Goal: Transaction & Acquisition: Purchase product/service

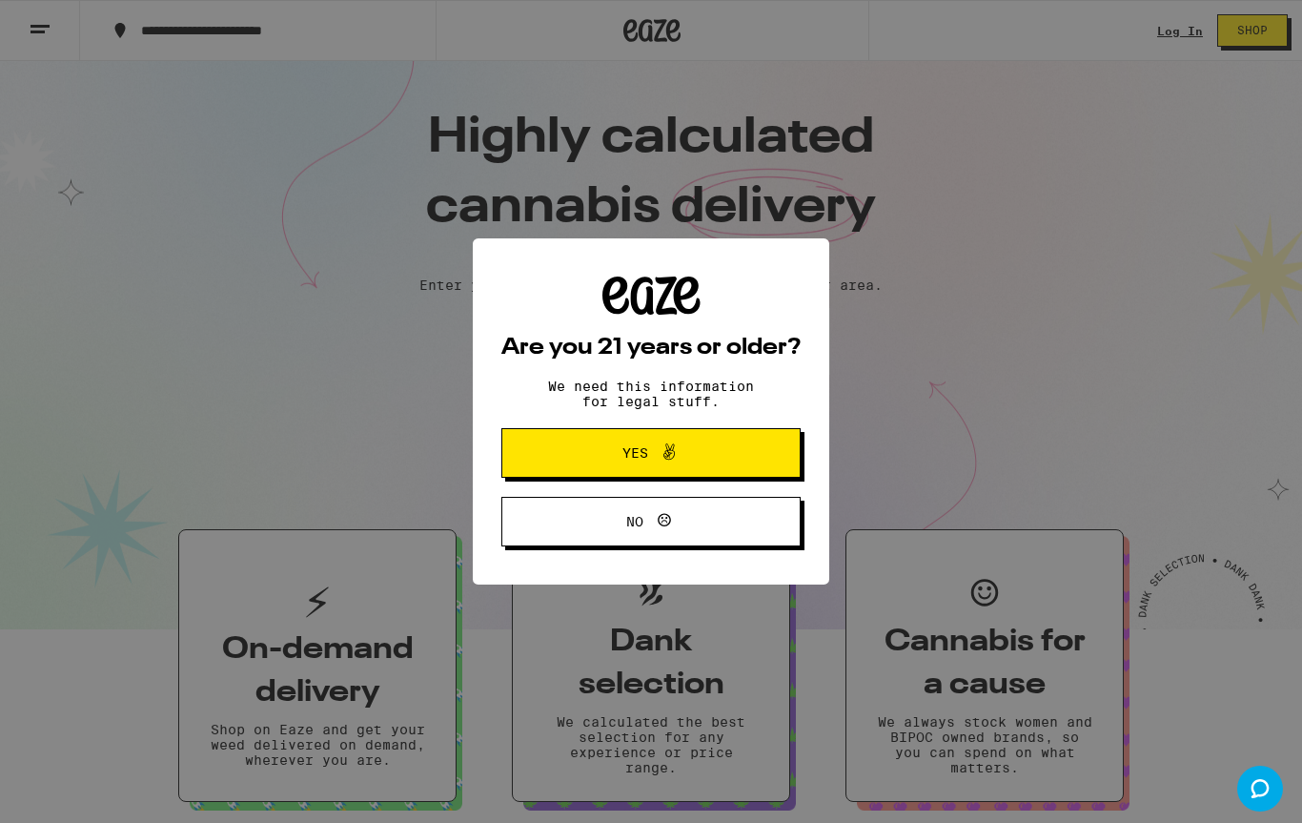
click at [712, 462] on span "Yes" at bounding box center [651, 452] width 145 height 25
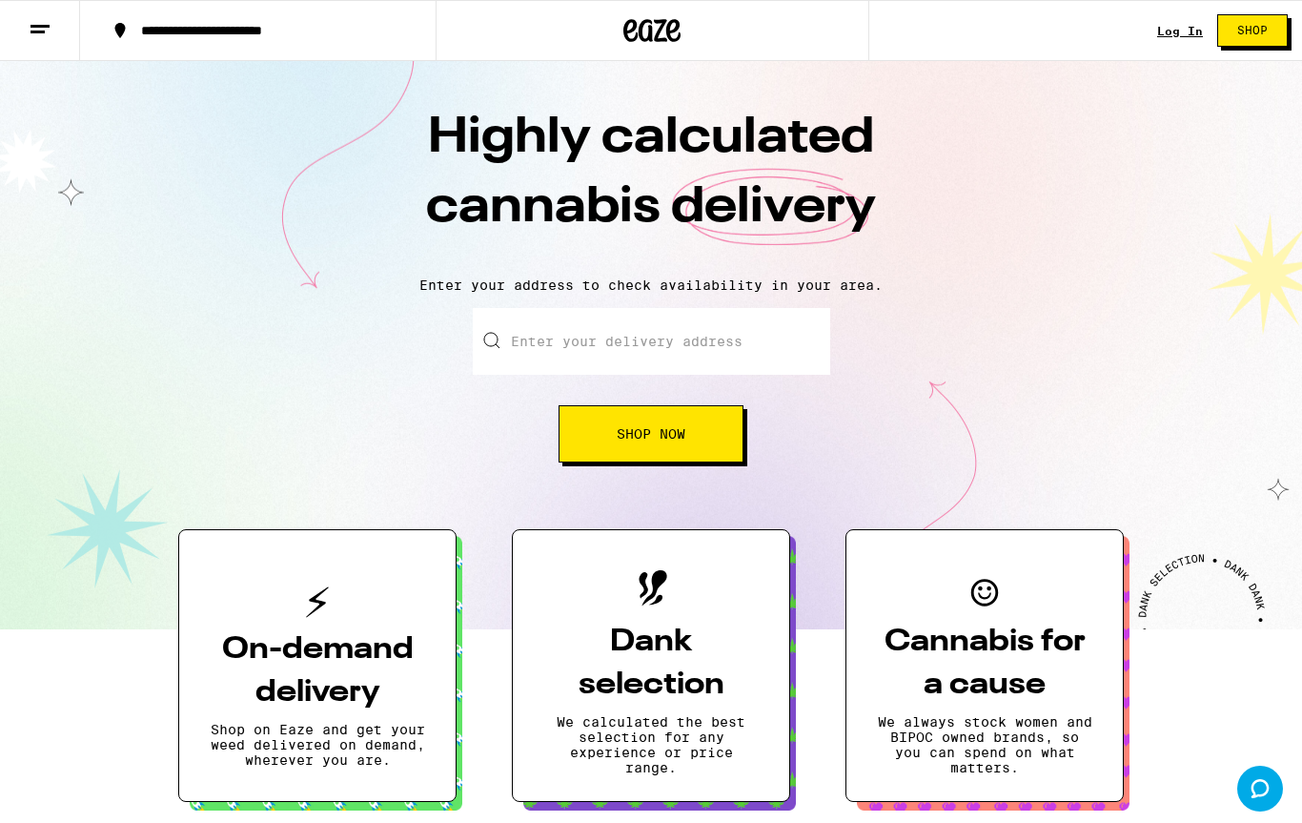
click at [685, 357] on input "Enter your delivery address" at bounding box center [651, 341] width 357 height 67
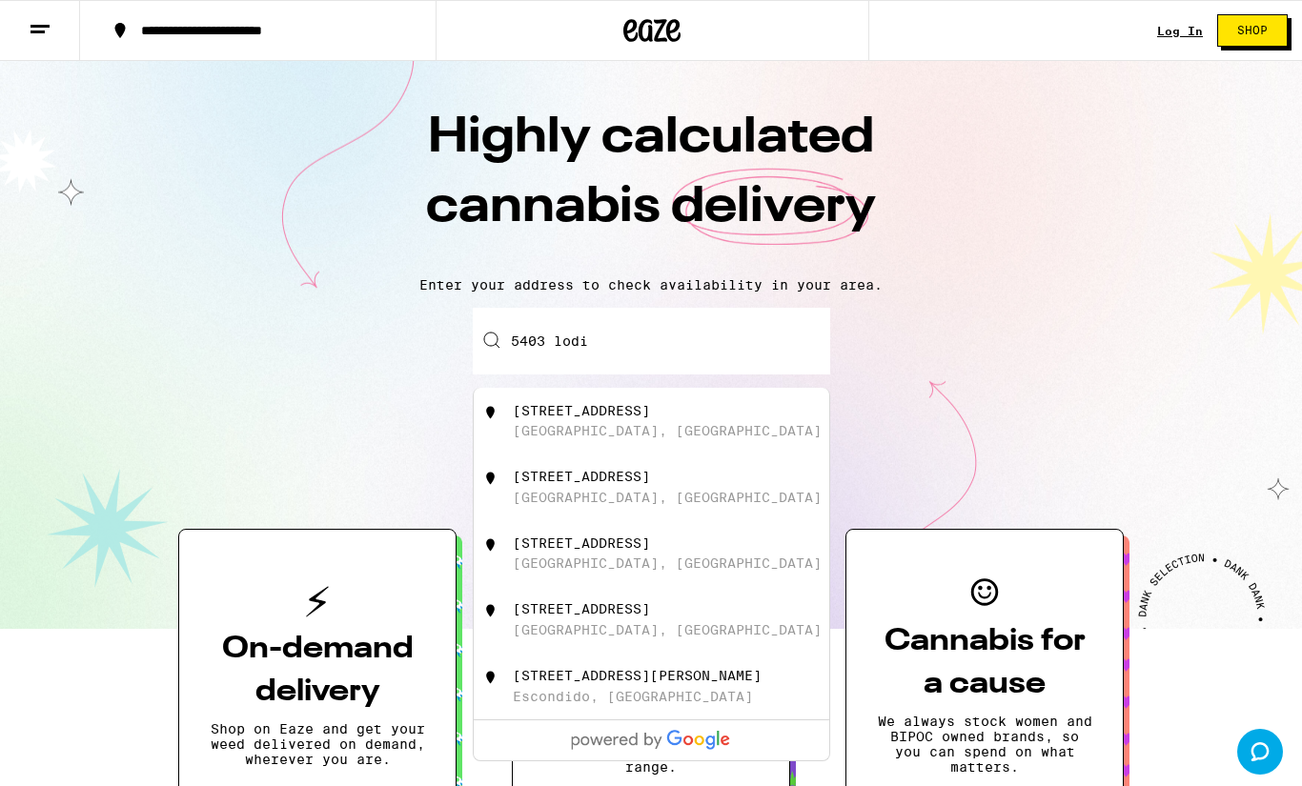
click at [666, 435] on div "[STREET_ADDRESS]" at bounding box center [683, 421] width 340 height 36
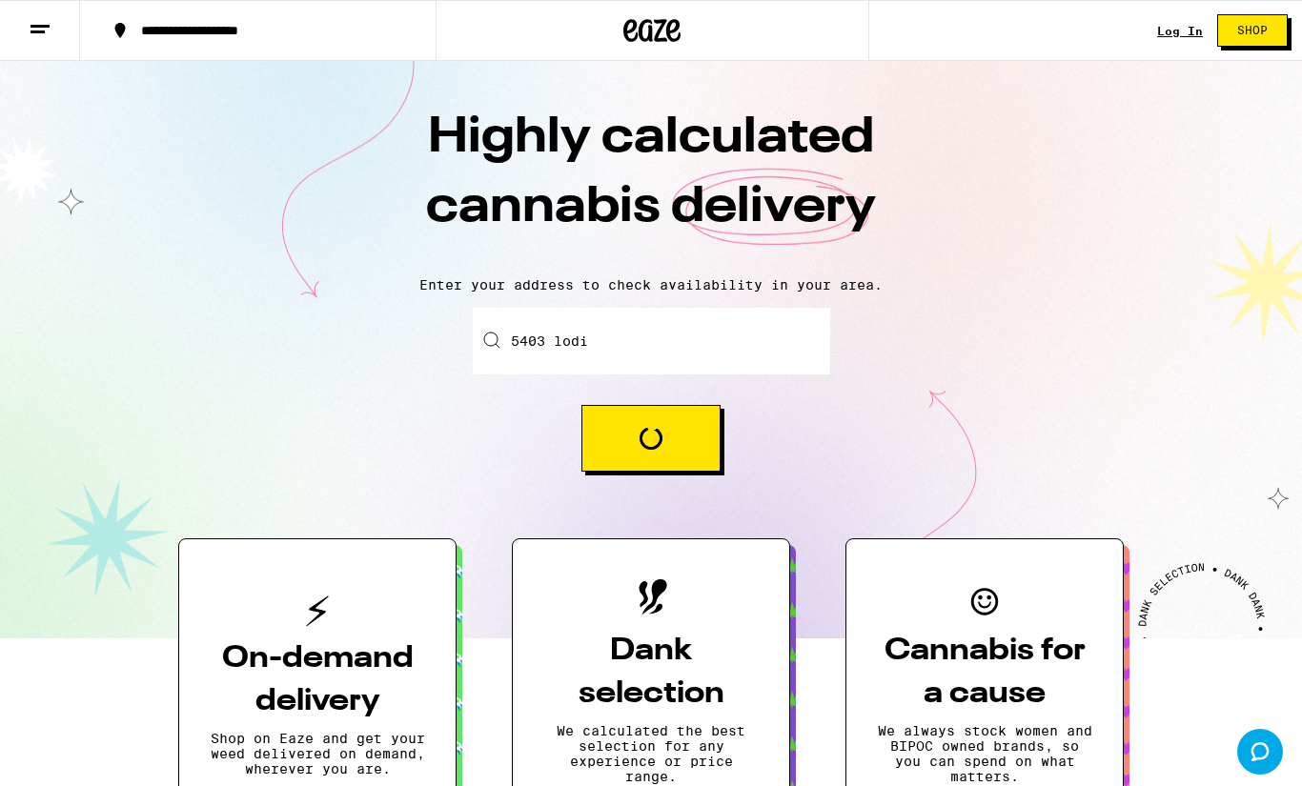
type input "[STREET_ADDRESS]"
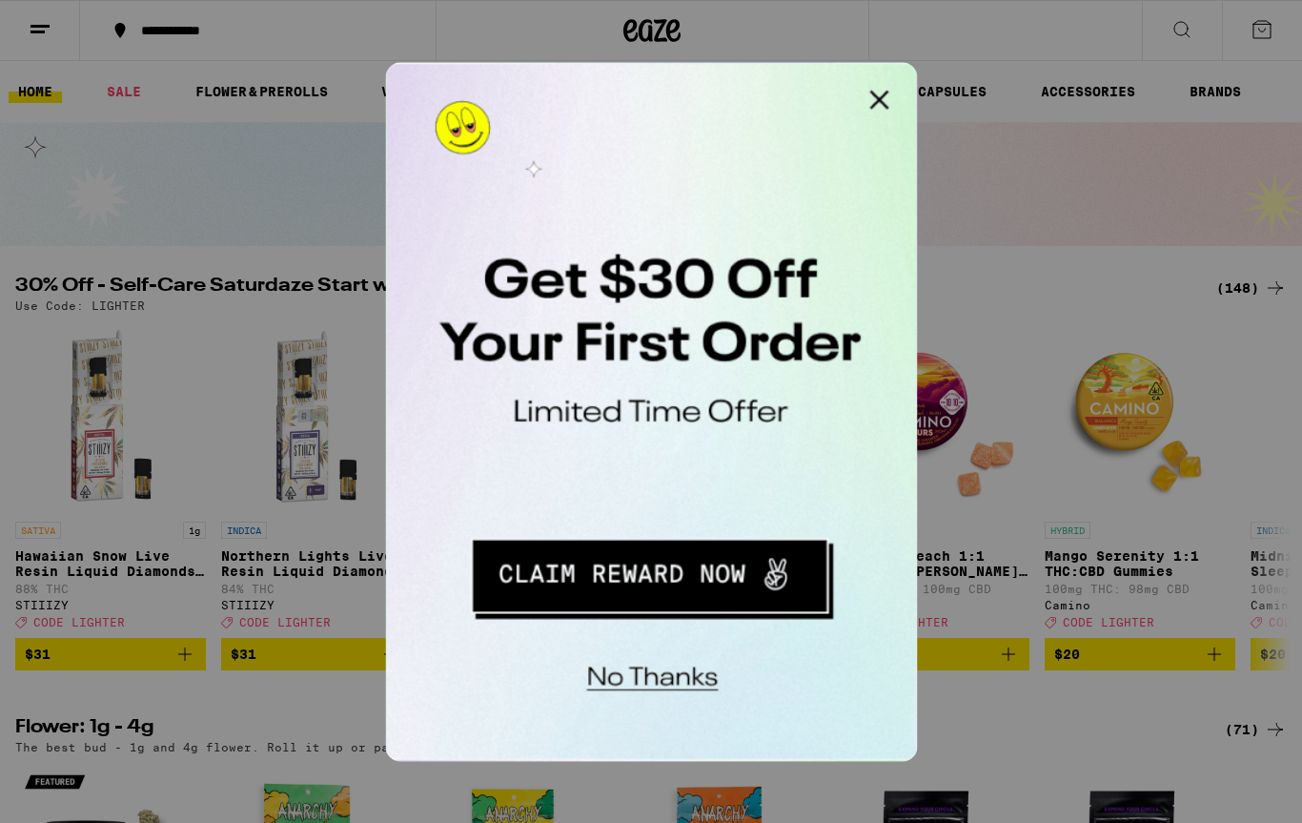
click at [531, 371] on button "No thanks" at bounding box center [510, 369] width 140 height 39
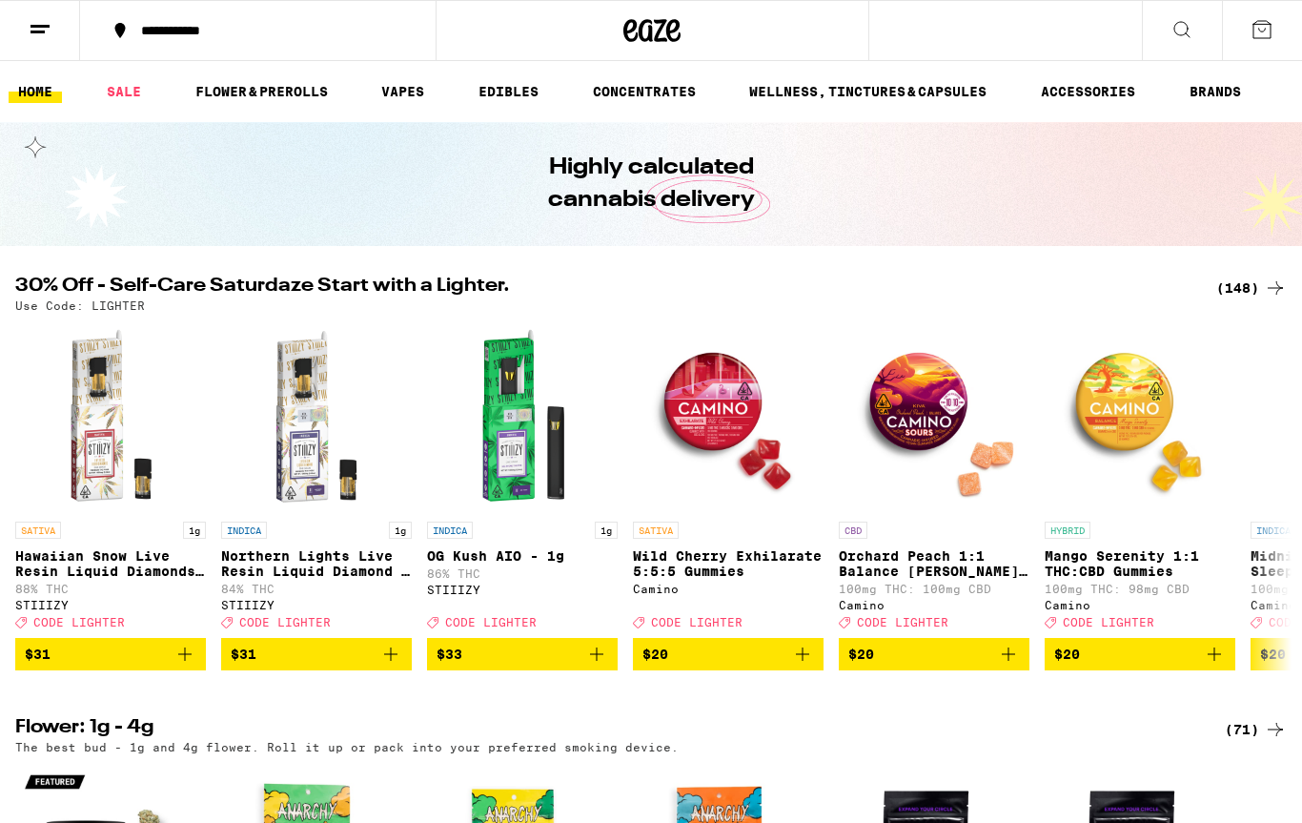
click at [1185, 34] on icon at bounding box center [1181, 29] width 23 height 23
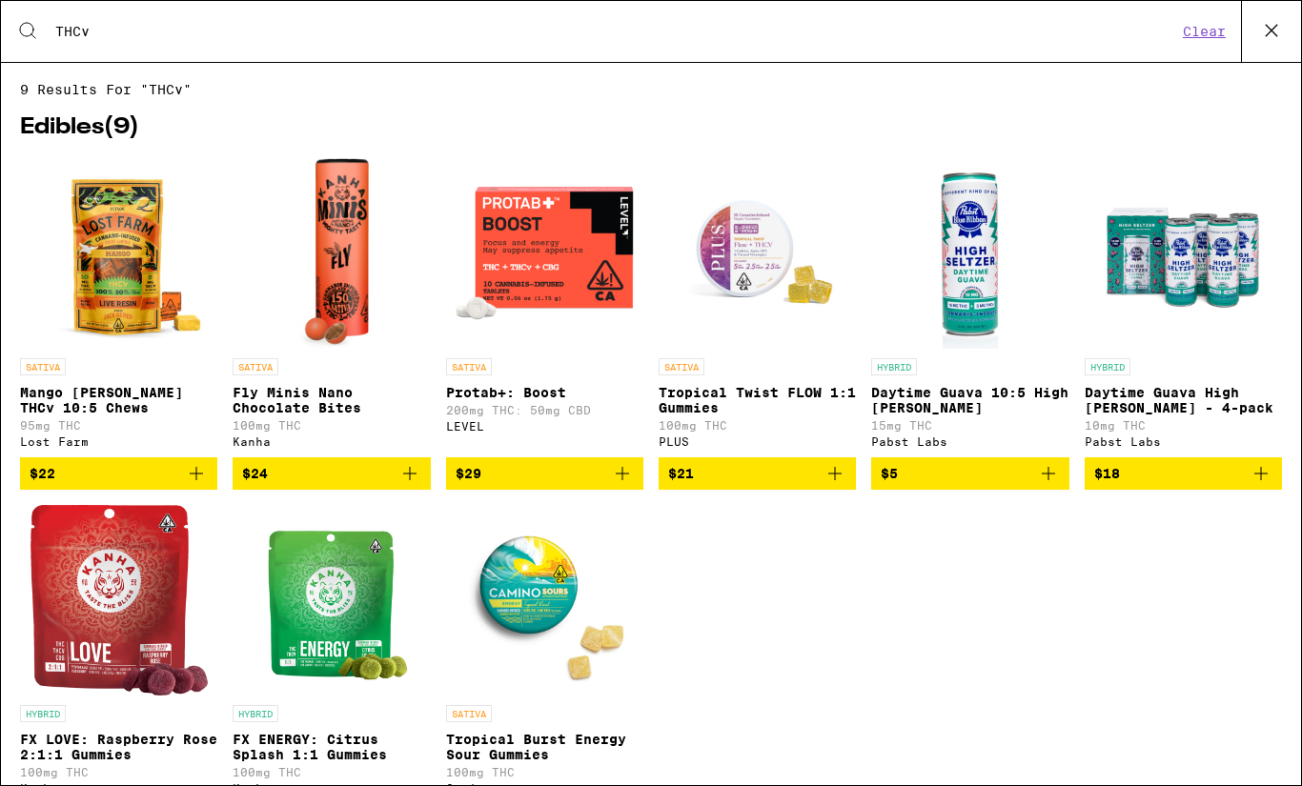
type input "THCv"
click at [630, 485] on icon "Add to bag" at bounding box center [622, 473] width 23 height 23
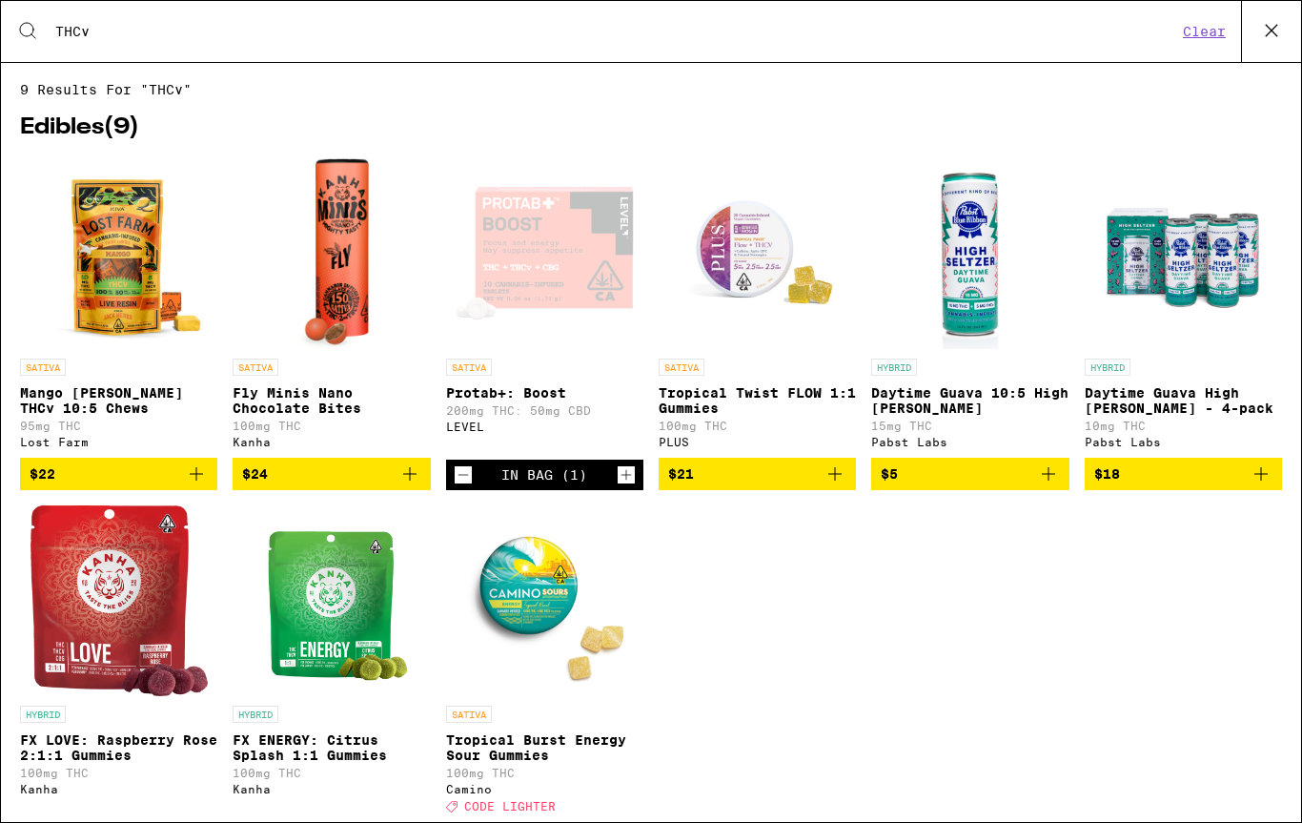
click at [750, 404] on p "Tropical Twist FLOW 1:1 Gummies" at bounding box center [757, 400] width 197 height 31
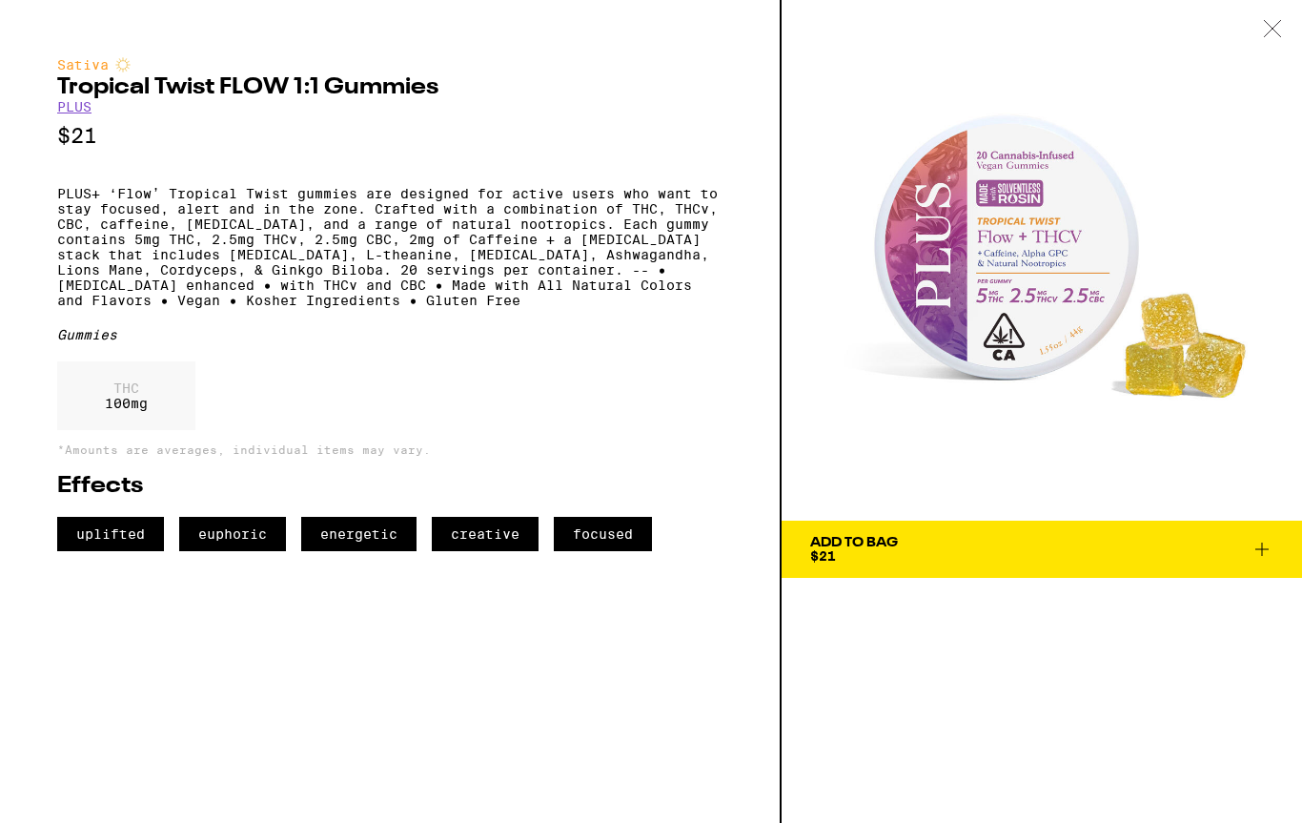
click at [1266, 548] on icon at bounding box center [1262, 549] width 23 height 23
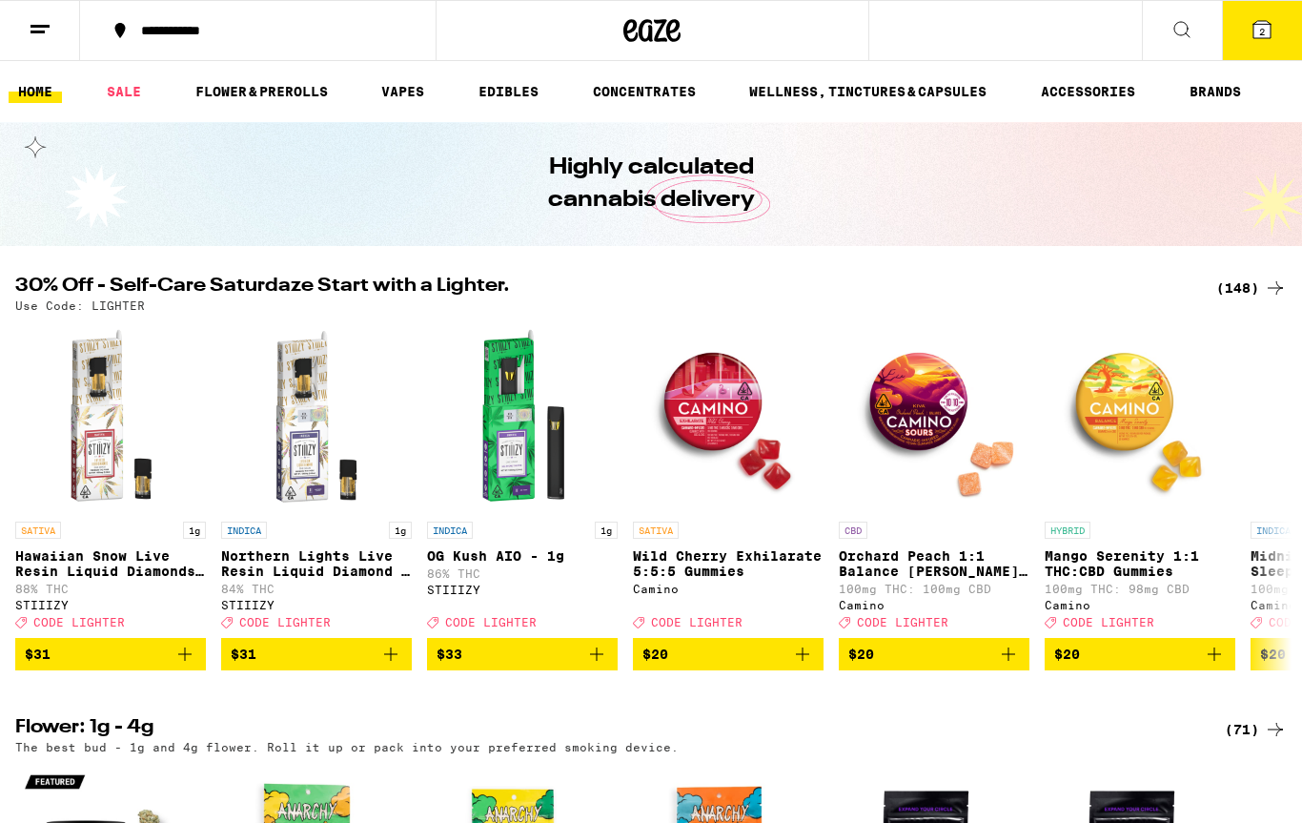
click at [965, 37] on div "**********" at bounding box center [651, 30] width 1302 height 61
click at [266, 102] on link "FLOWER & PREROLLS" at bounding box center [262, 91] width 152 height 23
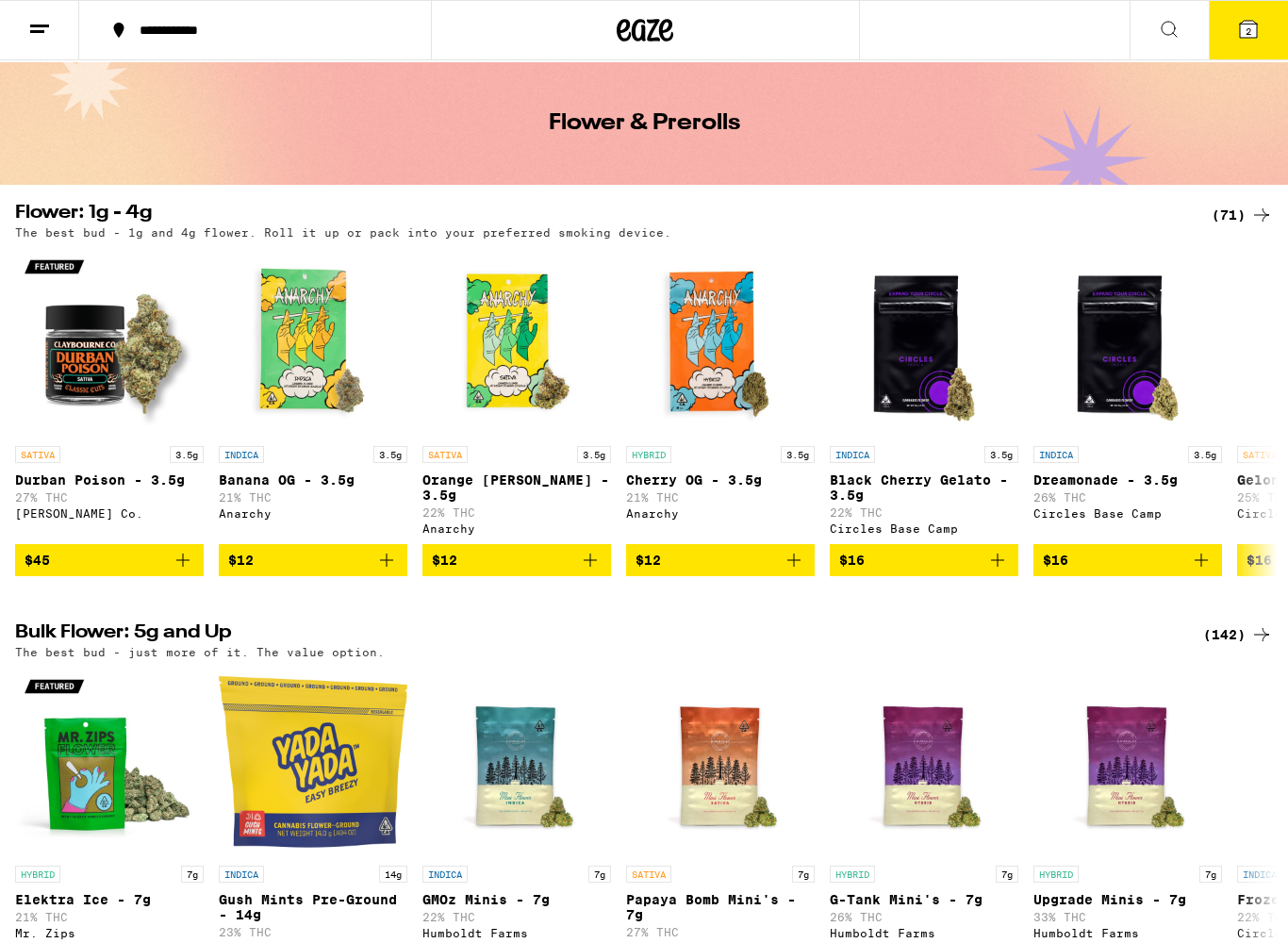
scroll to position [55, 0]
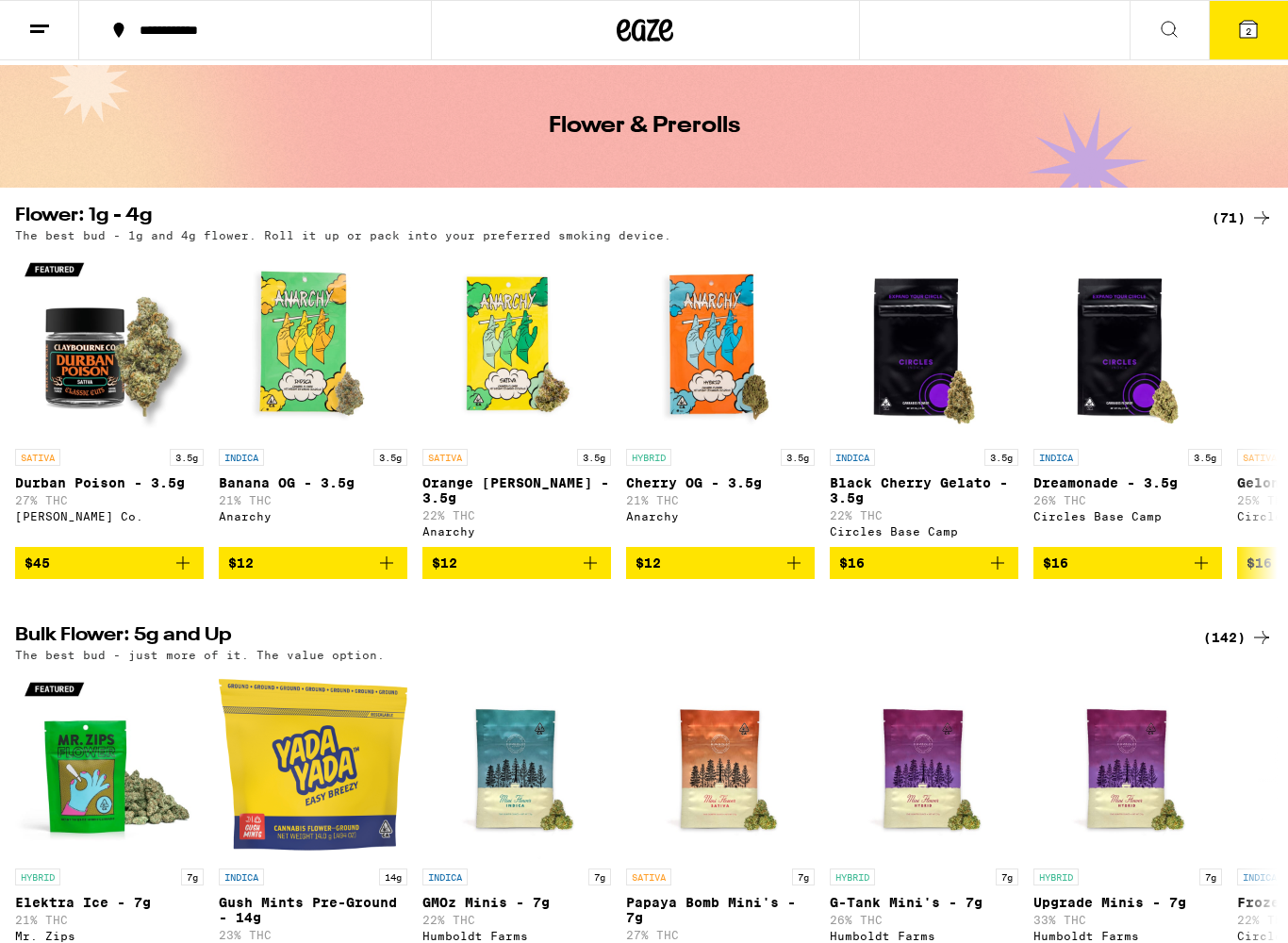
click at [1235, 219] on div "(71)" at bounding box center [1242, 218] width 61 height 23
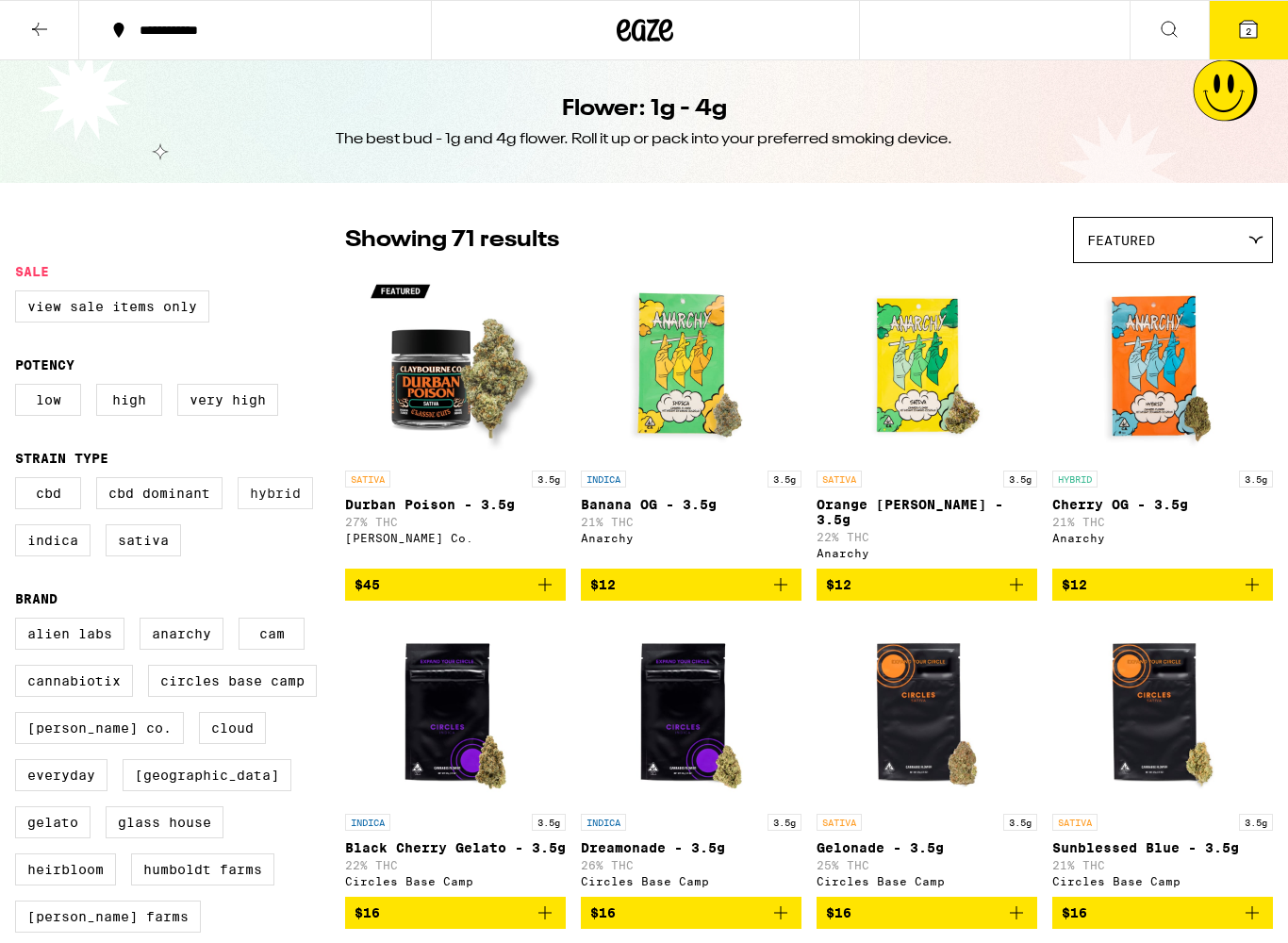
click at [271, 507] on label "Hybrid" at bounding box center [275, 493] width 75 height 32
click at [20, 481] on input "Hybrid" at bounding box center [19, 480] width 1 height 1
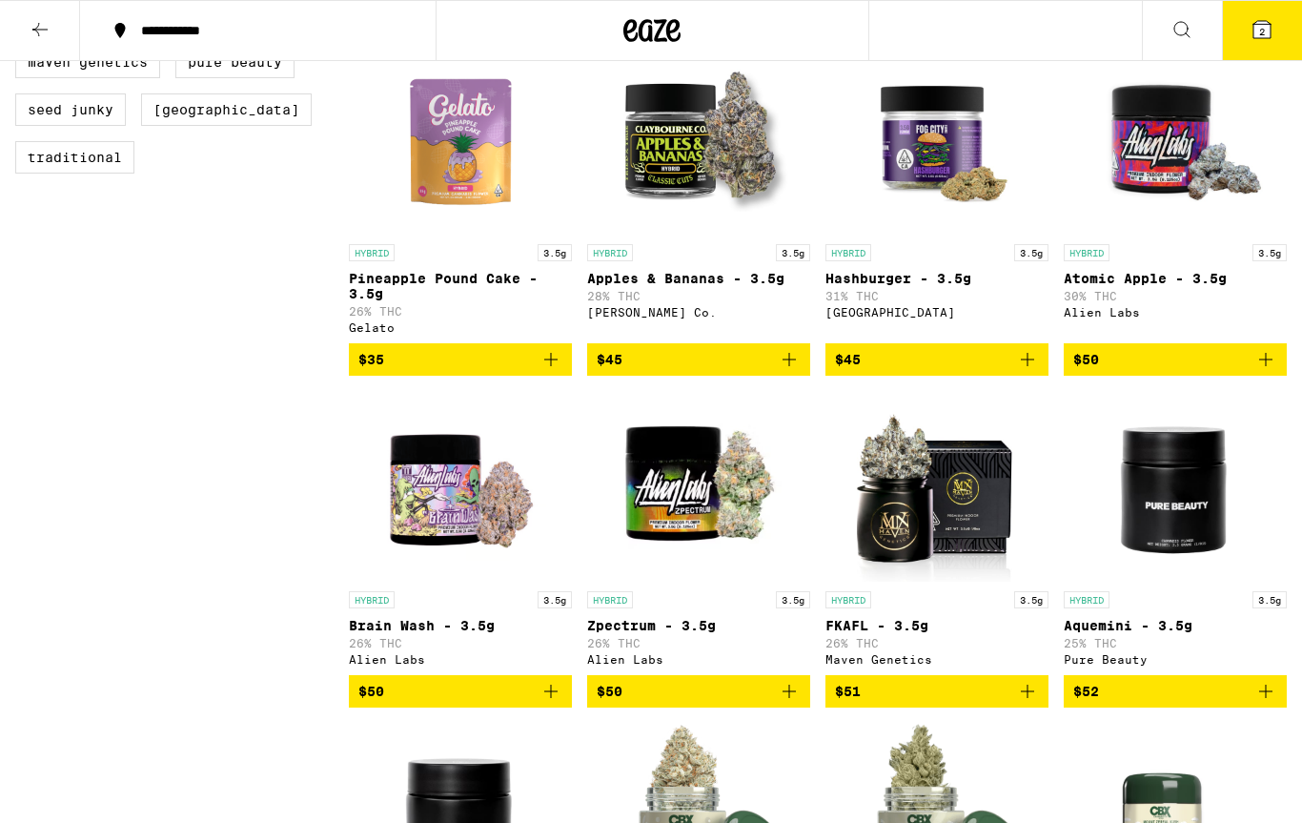
scroll to position [911, 0]
click at [556, 703] on icon "Add to bag" at bounding box center [550, 692] width 23 height 23
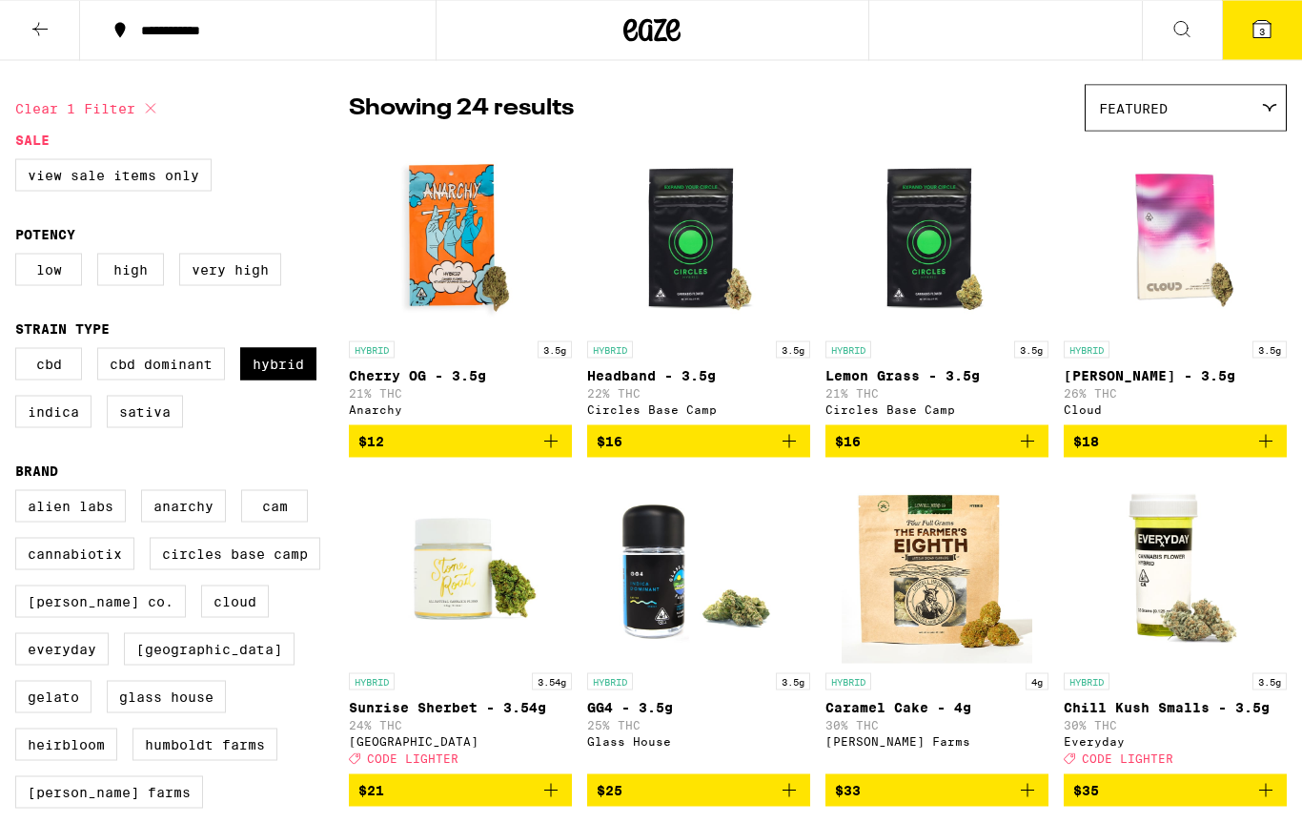
scroll to position [0, 0]
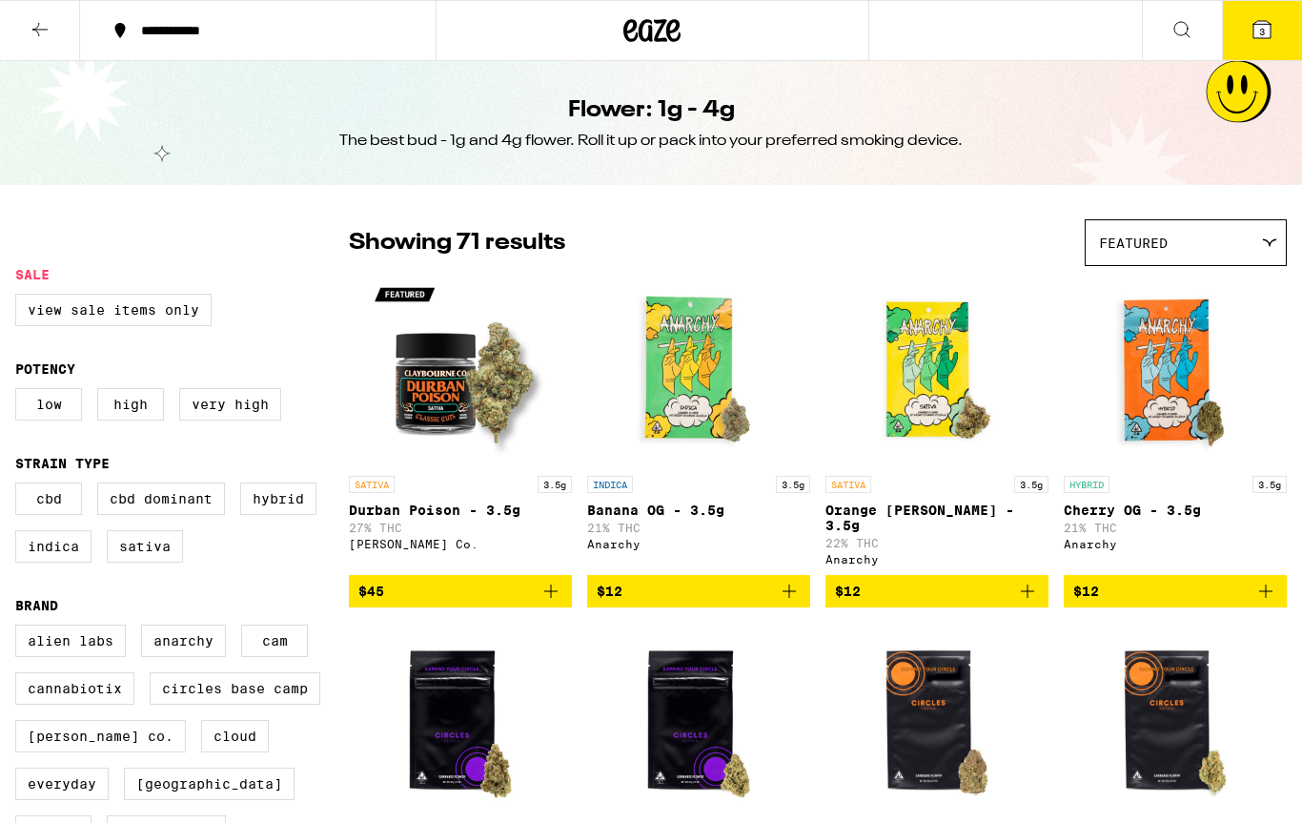
checkbox input "false"
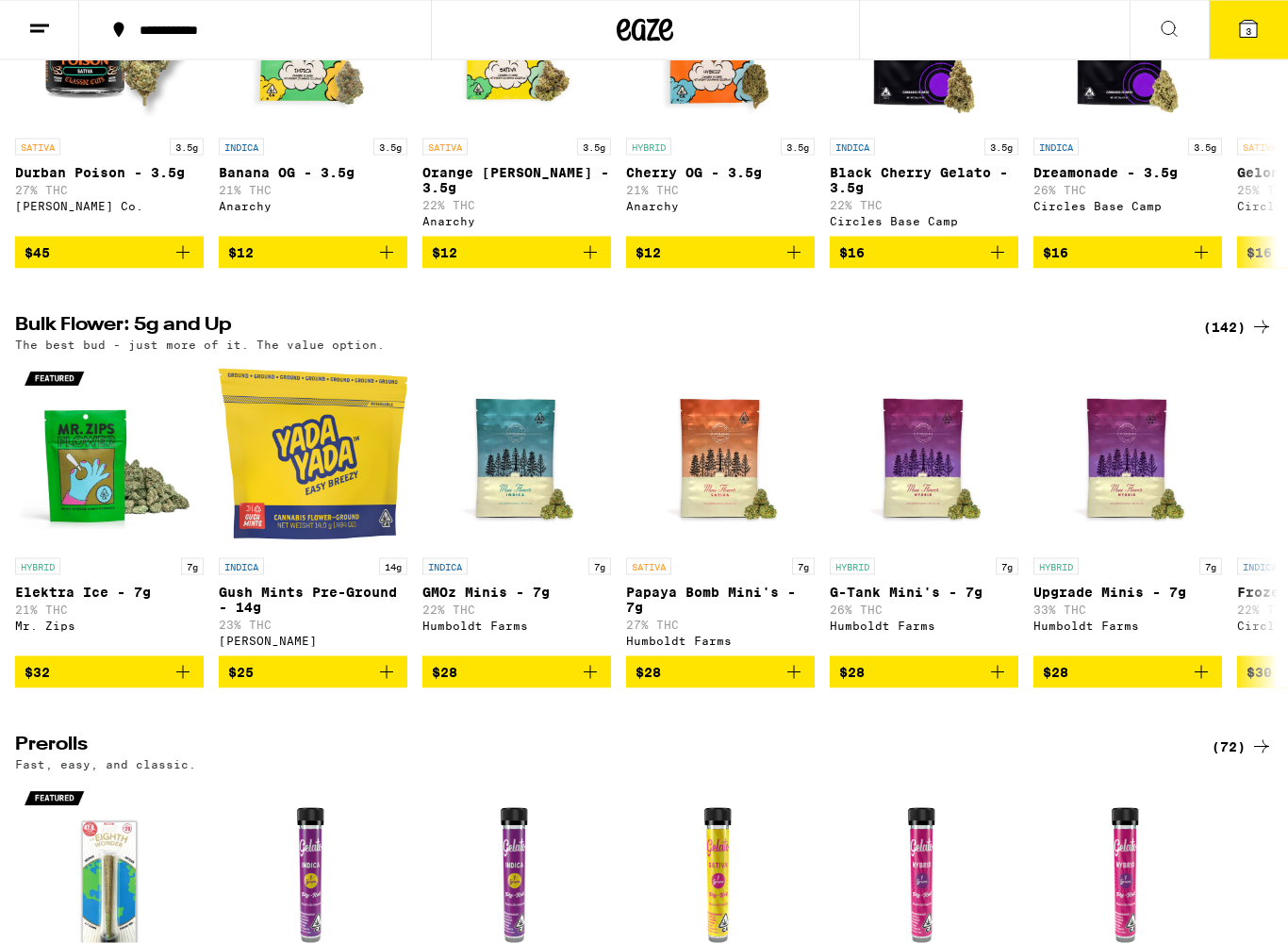
scroll to position [371, 0]
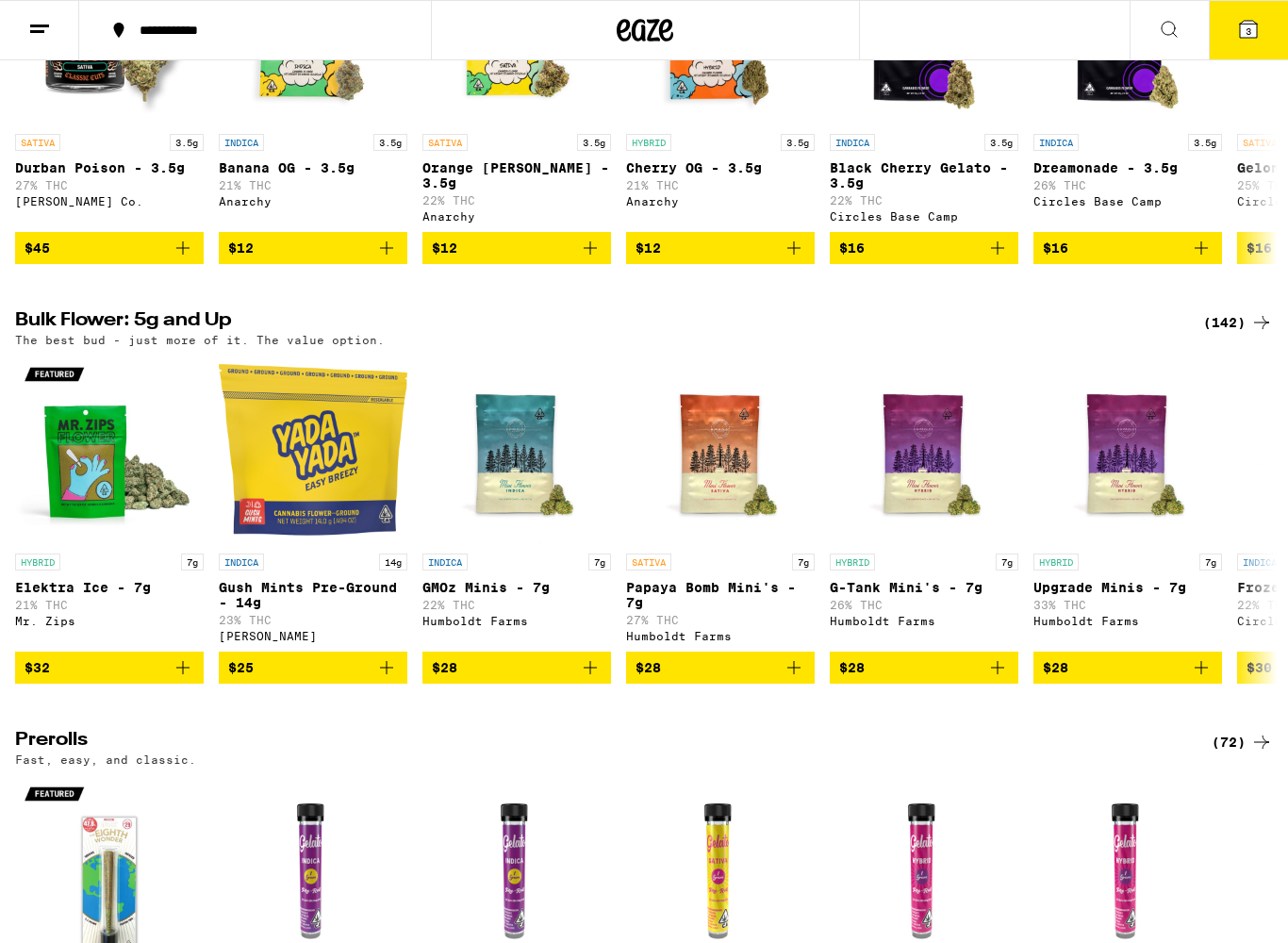
click at [1254, 333] on icon at bounding box center [1261, 323] width 23 height 23
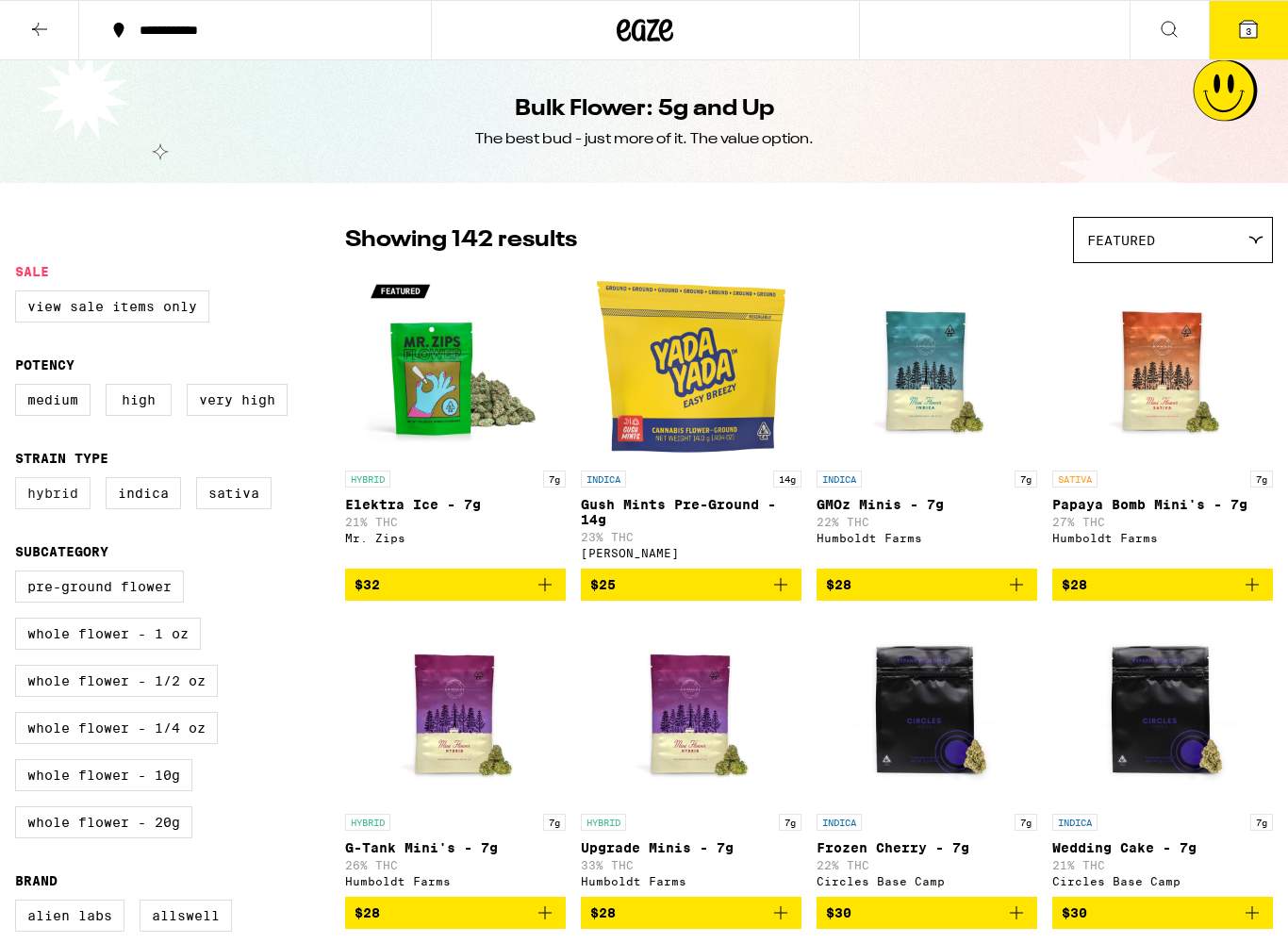
click at [46, 510] on label "Hybrid" at bounding box center [52, 493] width 75 height 32
click at [20, 481] on input "Hybrid" at bounding box center [19, 480] width 1 height 1
checkbox input "true"
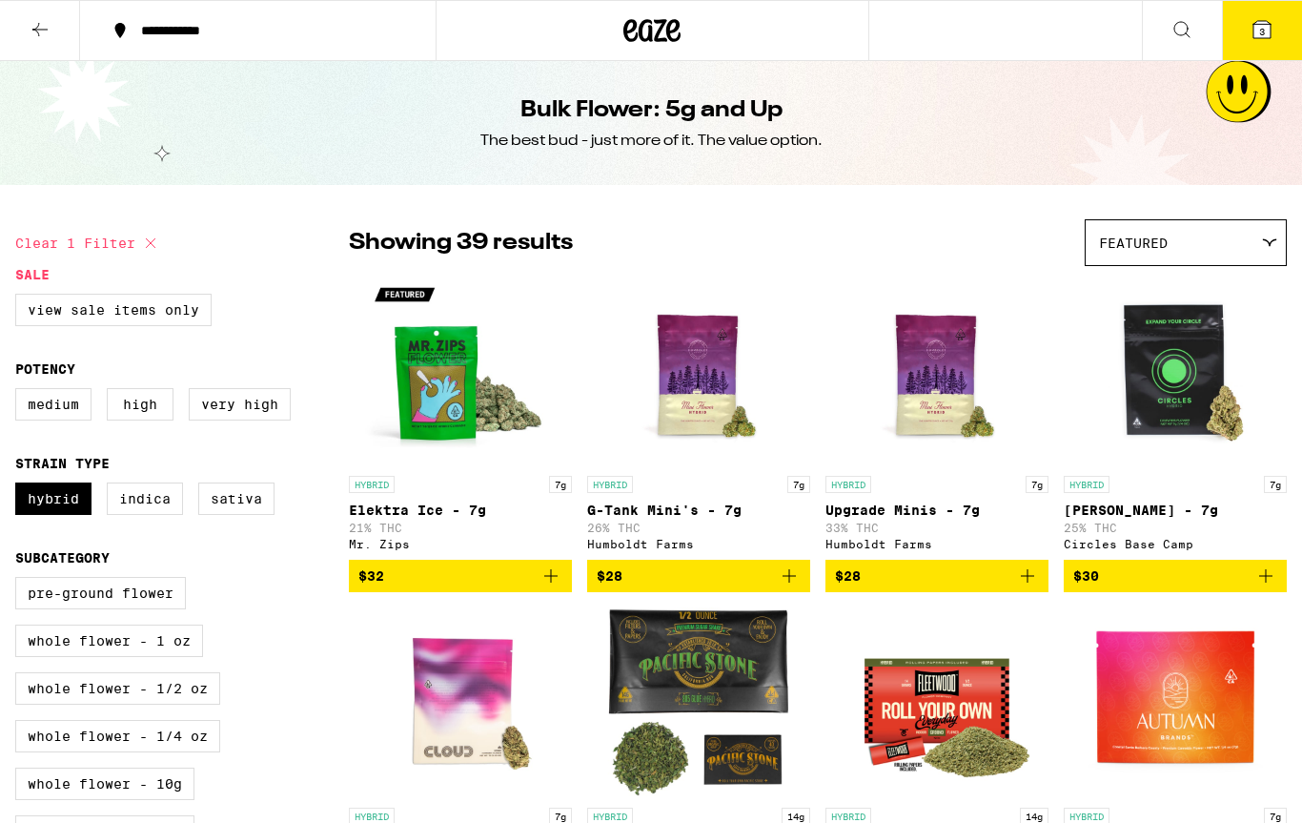
click at [1245, 233] on div "Featured" at bounding box center [1186, 242] width 200 height 45
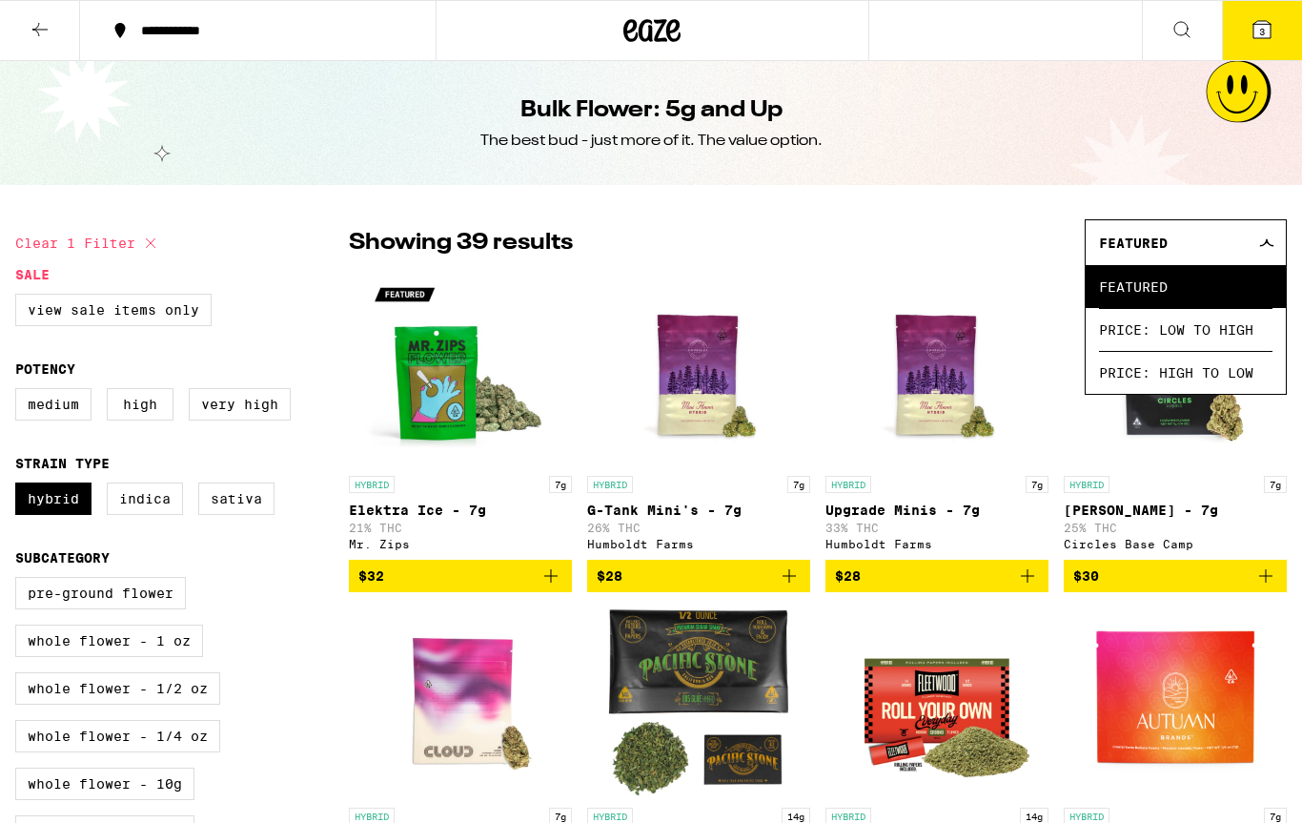
click at [979, 246] on div "Showing 39 results Featured Featured Price: Low to High Price: High to Low" at bounding box center [818, 242] width 938 height 47
click at [159, 301] on label "View Sale Items Only" at bounding box center [113, 310] width 196 height 32
click at [20, 297] on input "View Sale Items Only" at bounding box center [19, 296] width 1 height 1
checkbox input "true"
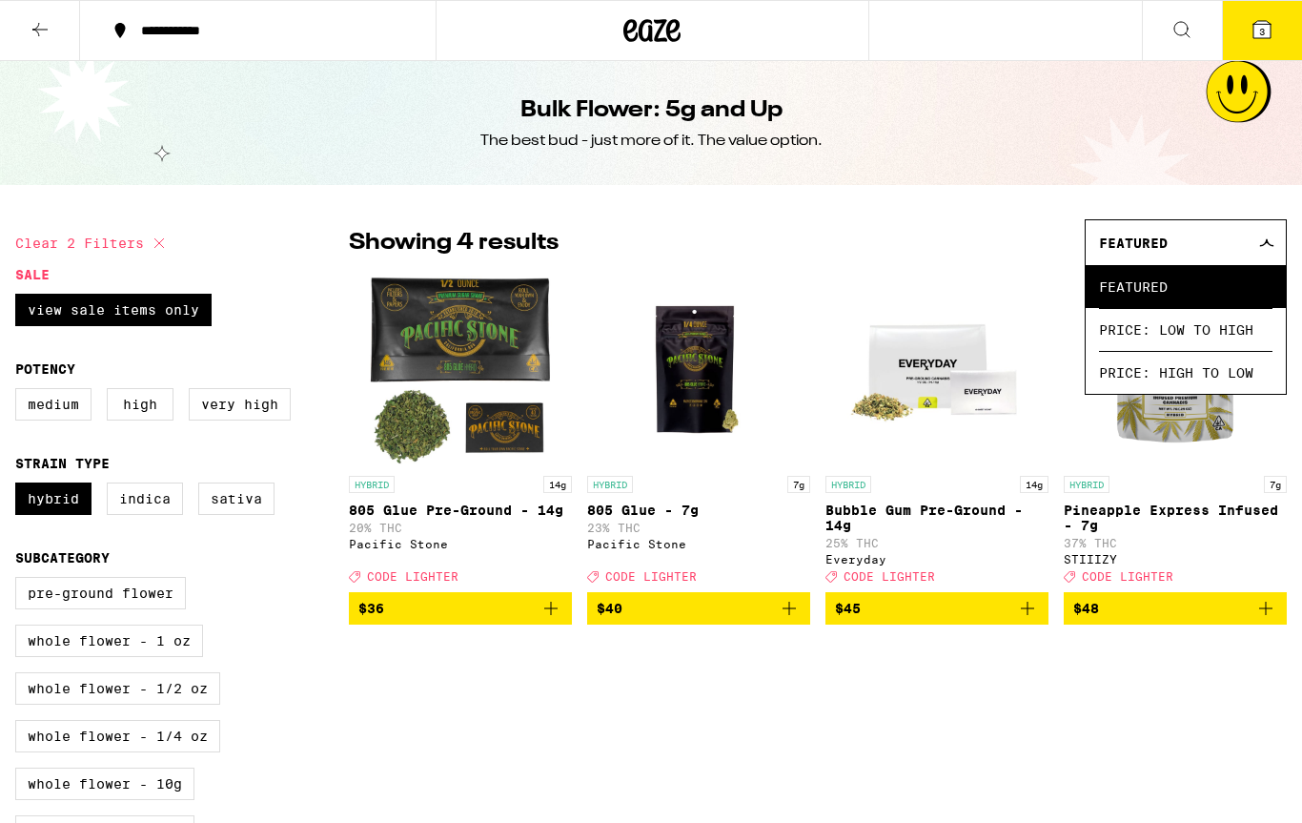
click at [1150, 515] on p "Pineapple Express Infused - 7g" at bounding box center [1175, 517] width 223 height 31
click at [1186, 38] on icon at bounding box center [1181, 29] width 23 height 23
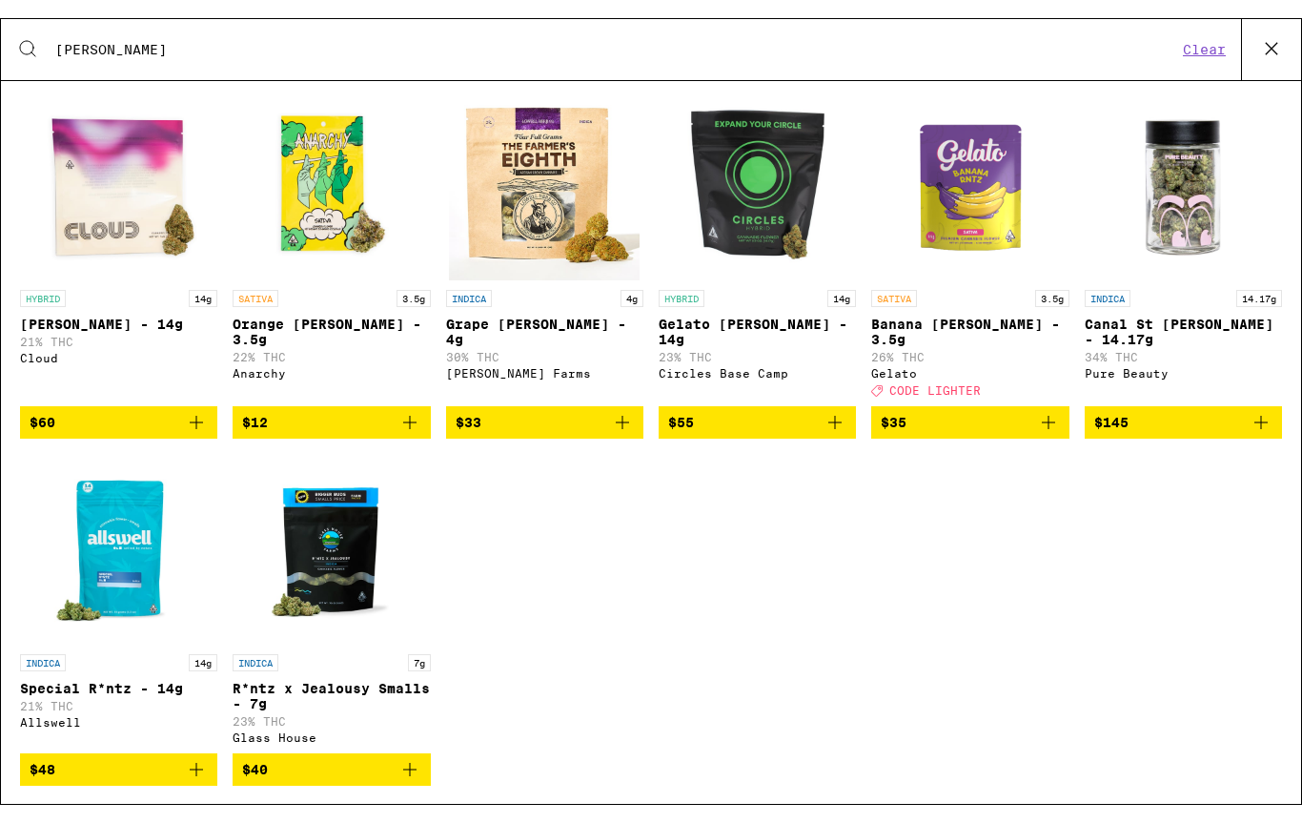
scroll to position [99, 0]
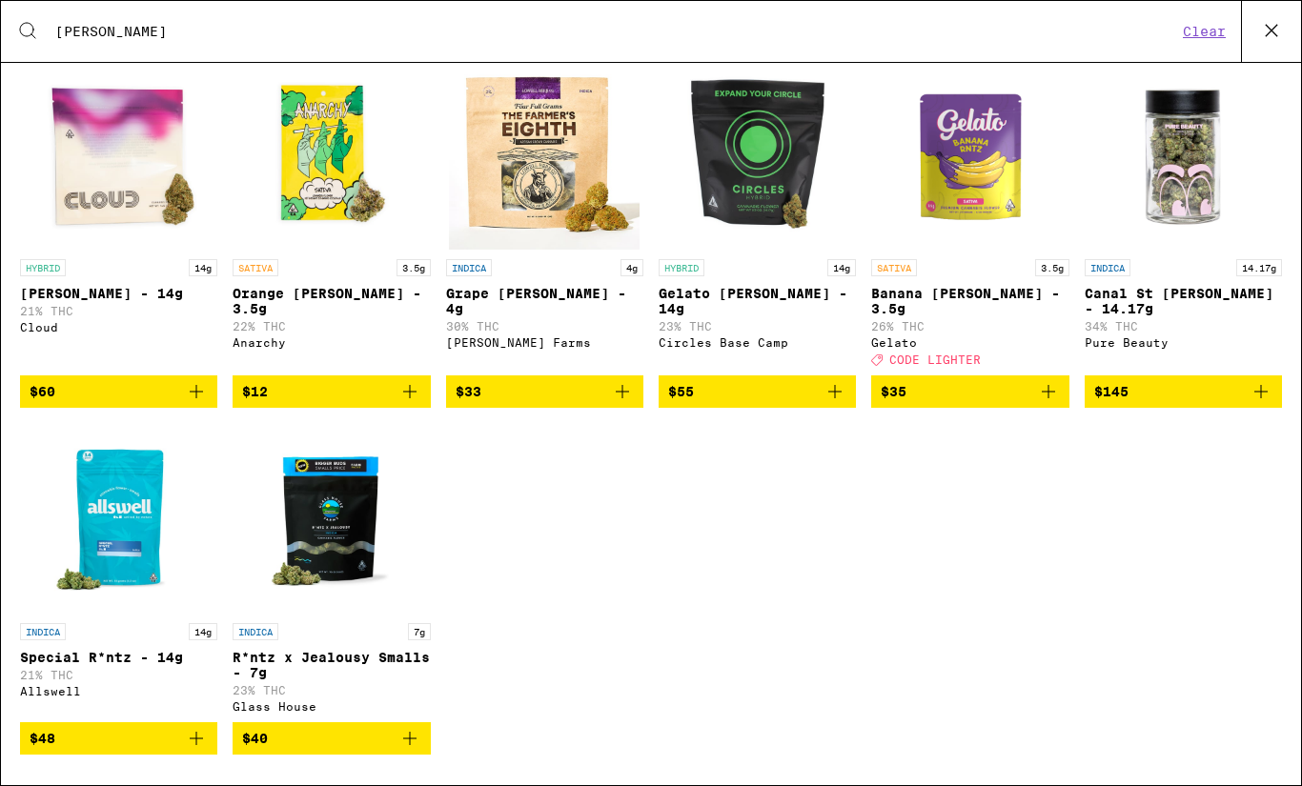
type input "[PERSON_NAME]"
click at [358, 670] on p "R*ntz x Jealousy Smalls - 7g" at bounding box center [331, 665] width 197 height 31
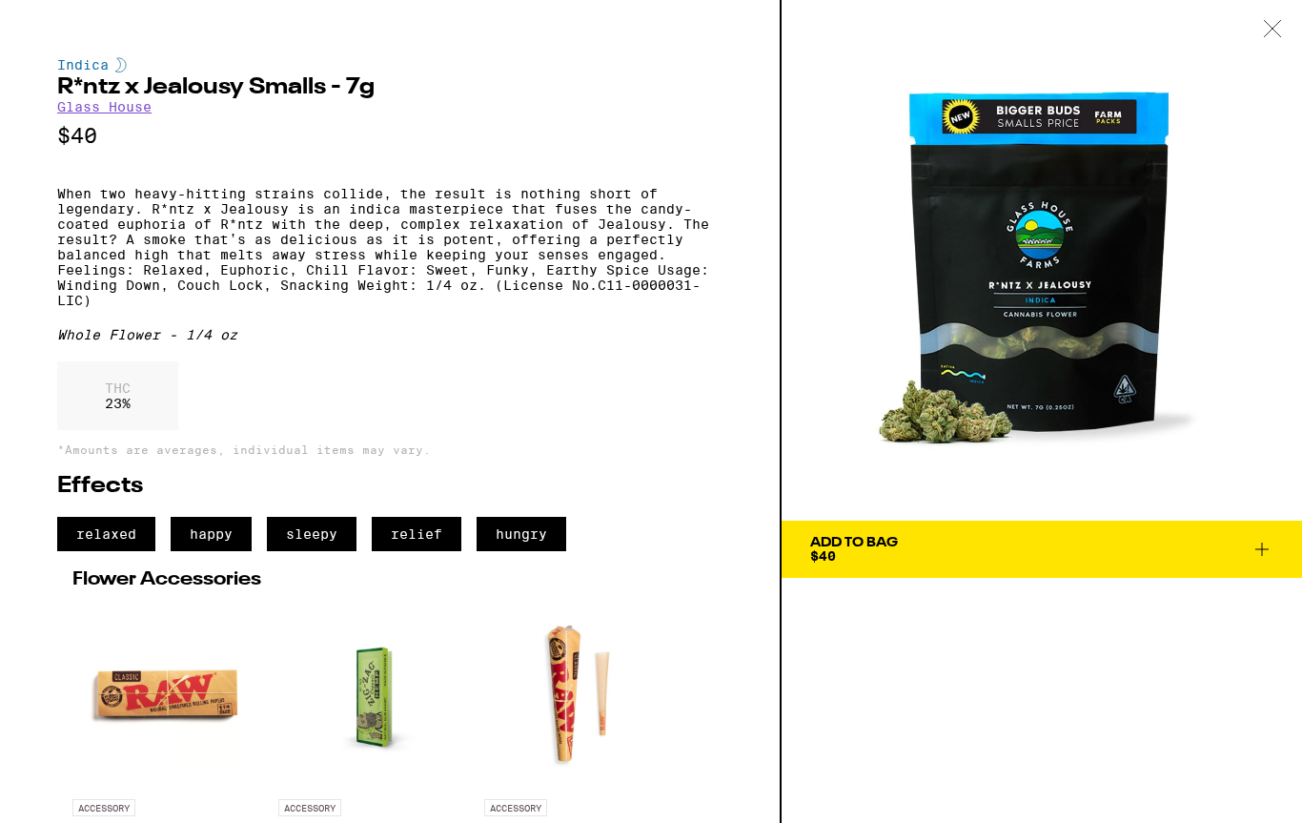
click at [1269, 555] on icon at bounding box center [1262, 549] width 23 height 23
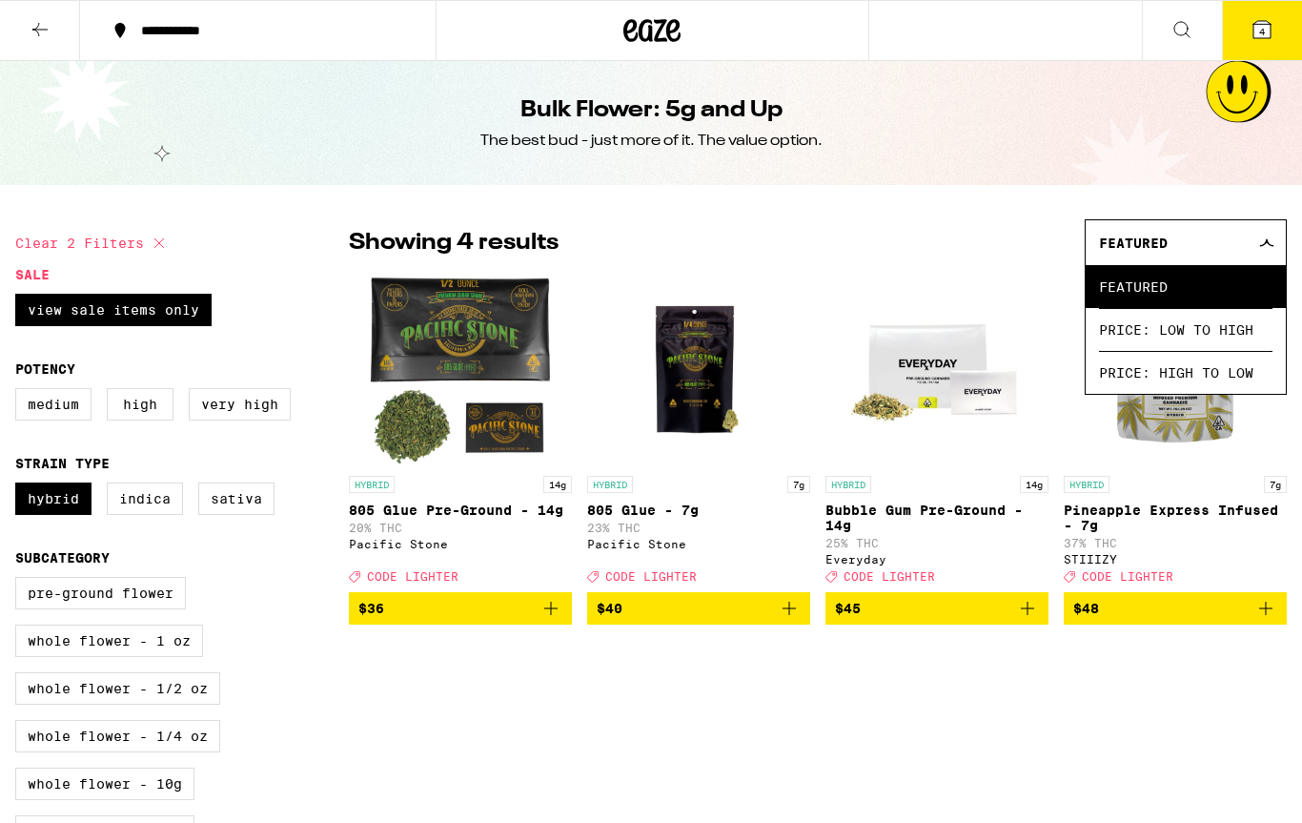
click at [1268, 35] on icon at bounding box center [1261, 29] width 17 height 17
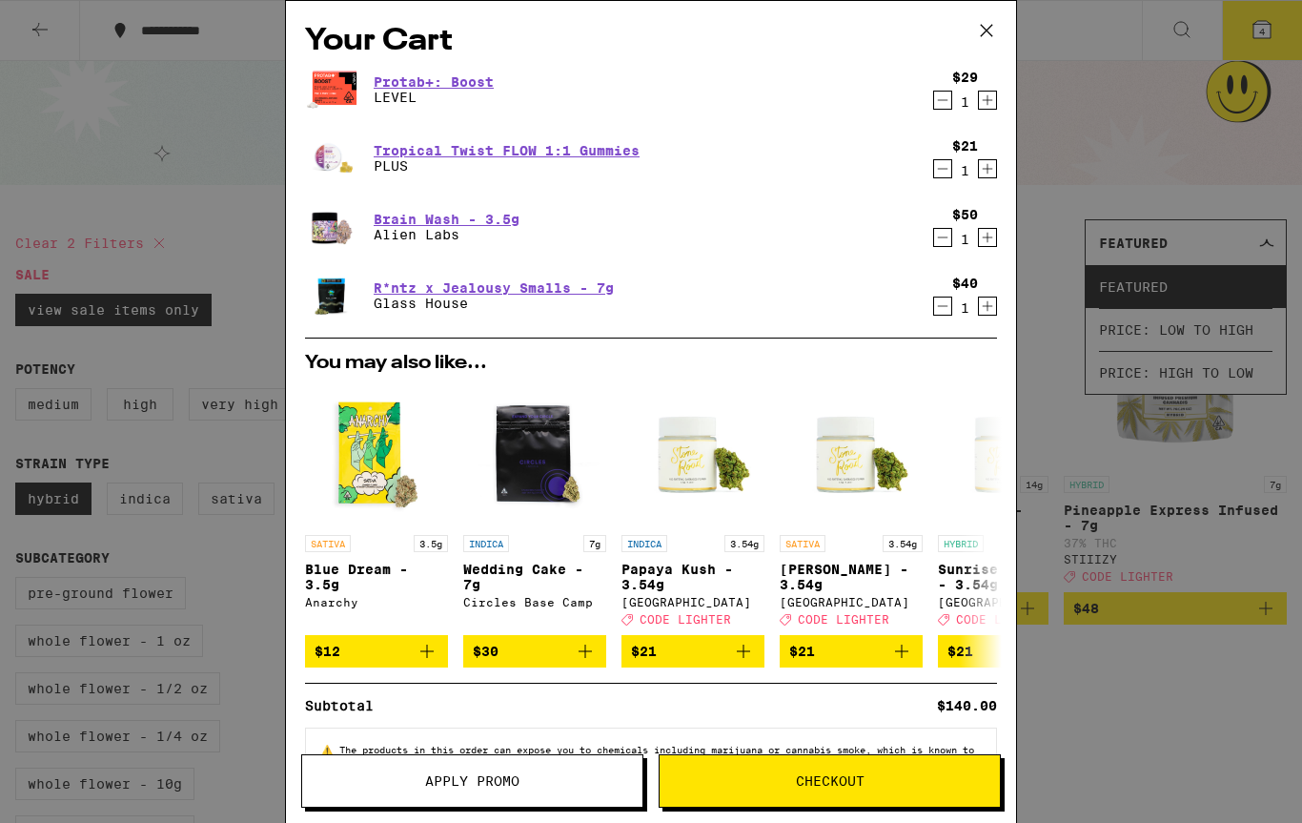
click at [827, 785] on span "Checkout" at bounding box center [830, 780] width 69 height 13
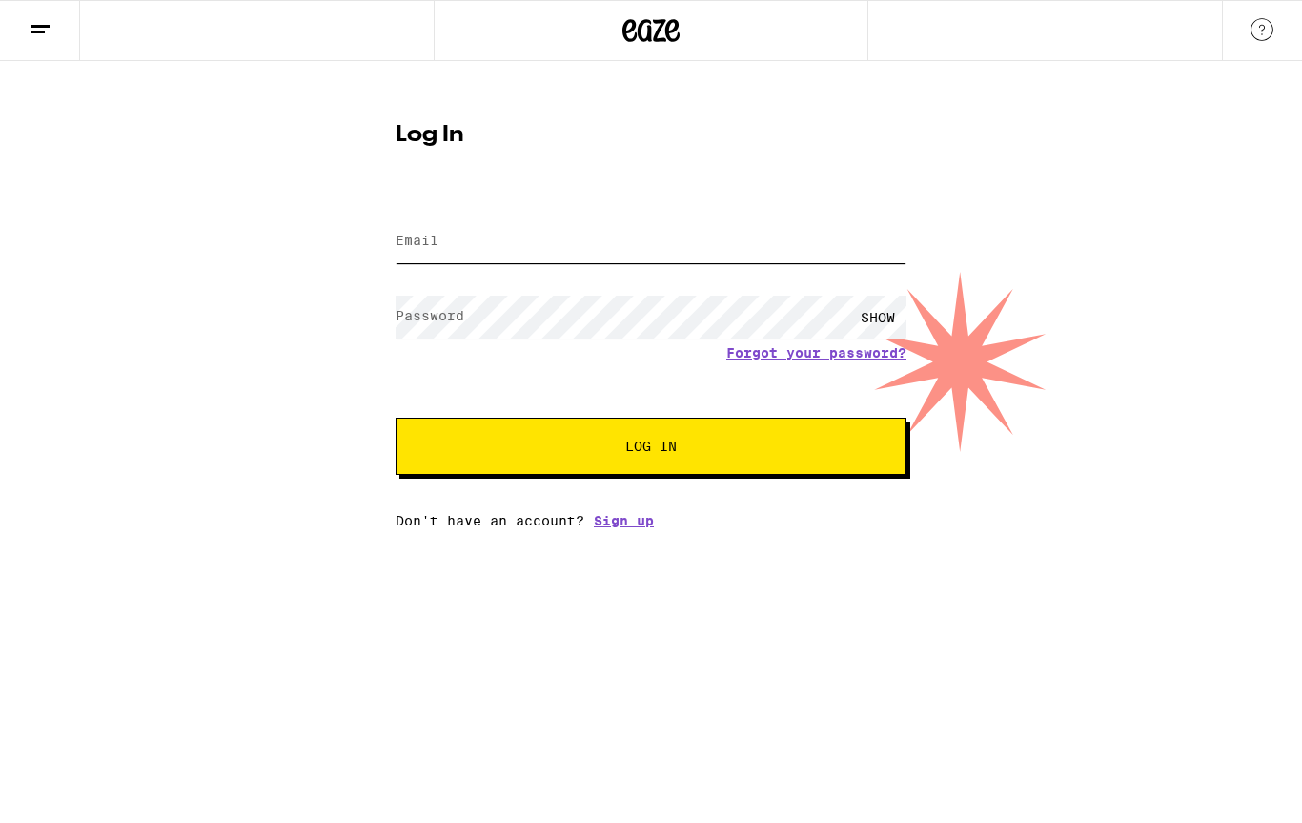
click at [636, 237] on input "Email" at bounding box center [651, 241] width 511 height 43
type input "[EMAIL_ADDRESS][DOMAIN_NAME]"
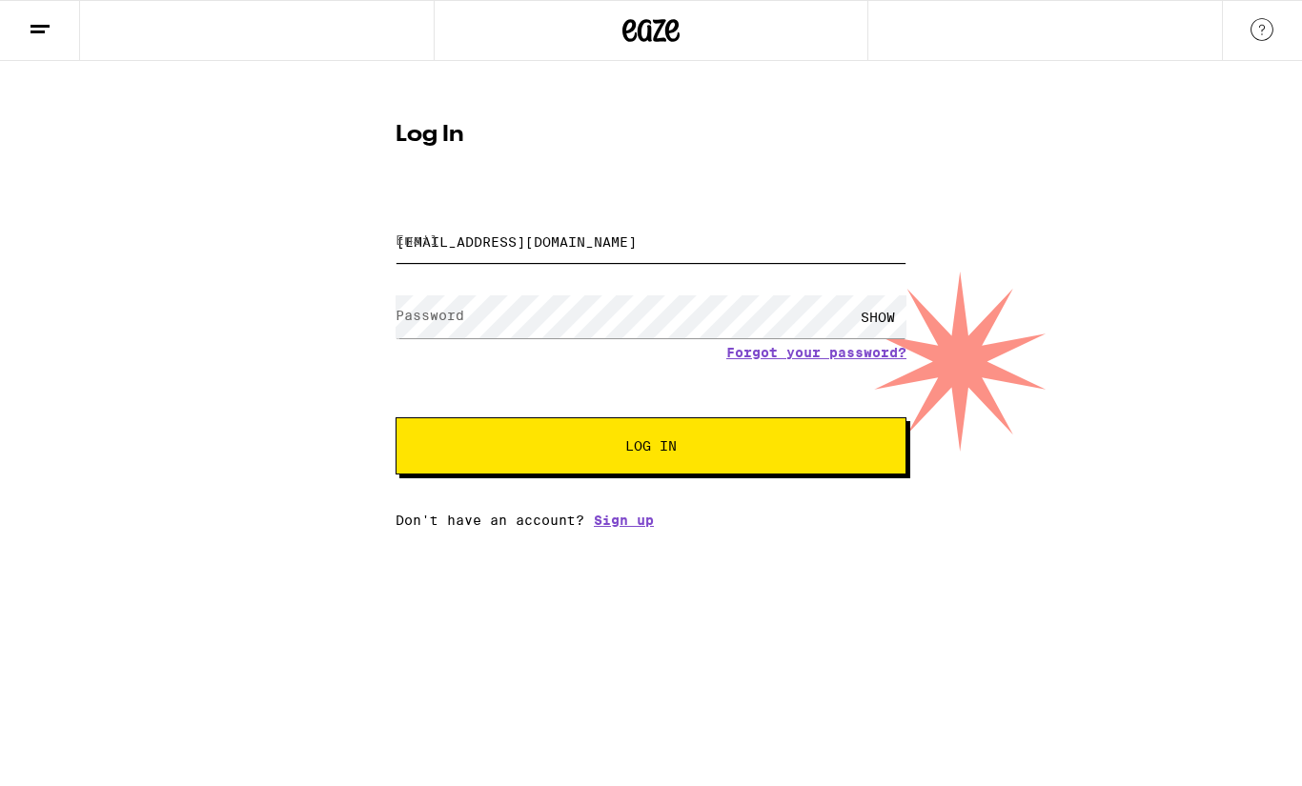
click at [632, 247] on input "[EMAIL_ADDRESS][DOMAIN_NAME]" at bounding box center [651, 241] width 511 height 43
click at [695, 461] on button "Log In" at bounding box center [651, 445] width 511 height 57
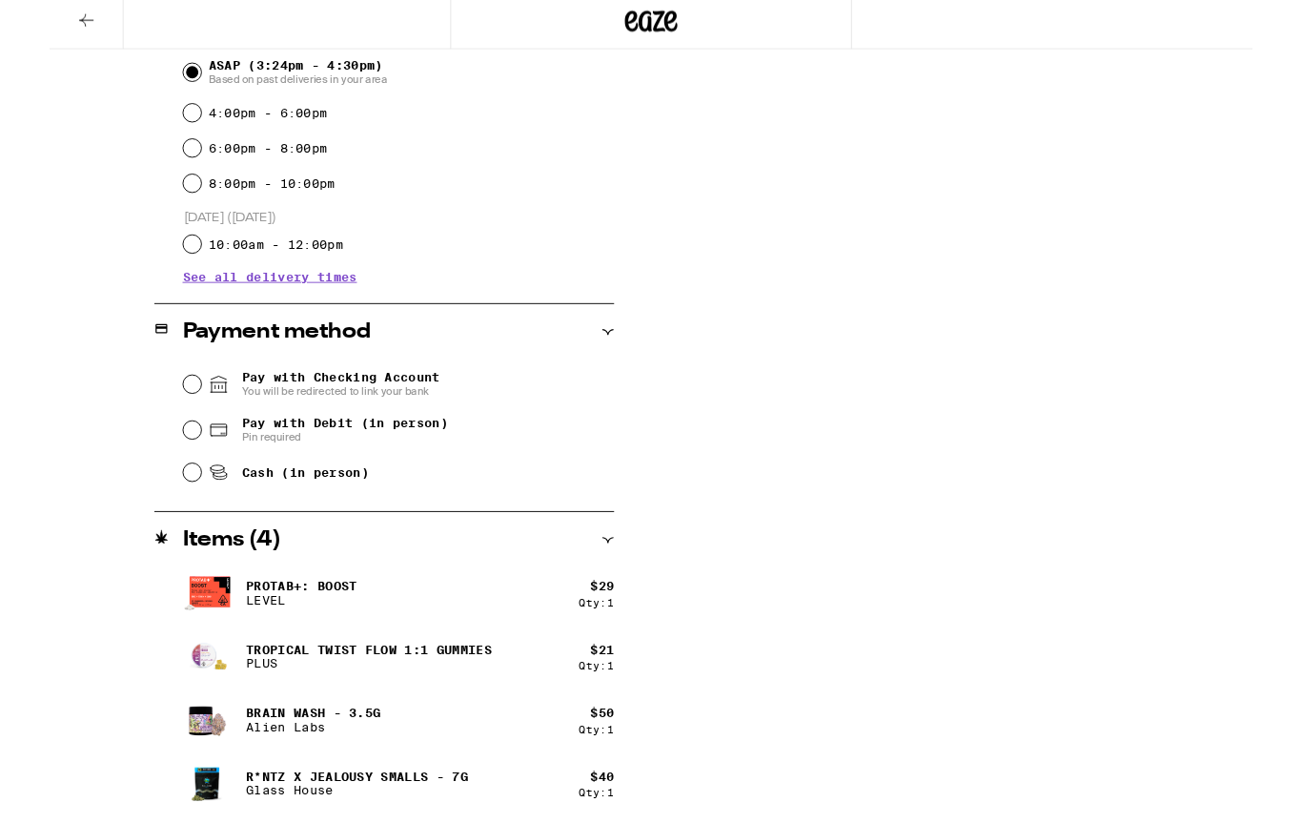
scroll to position [628, 0]
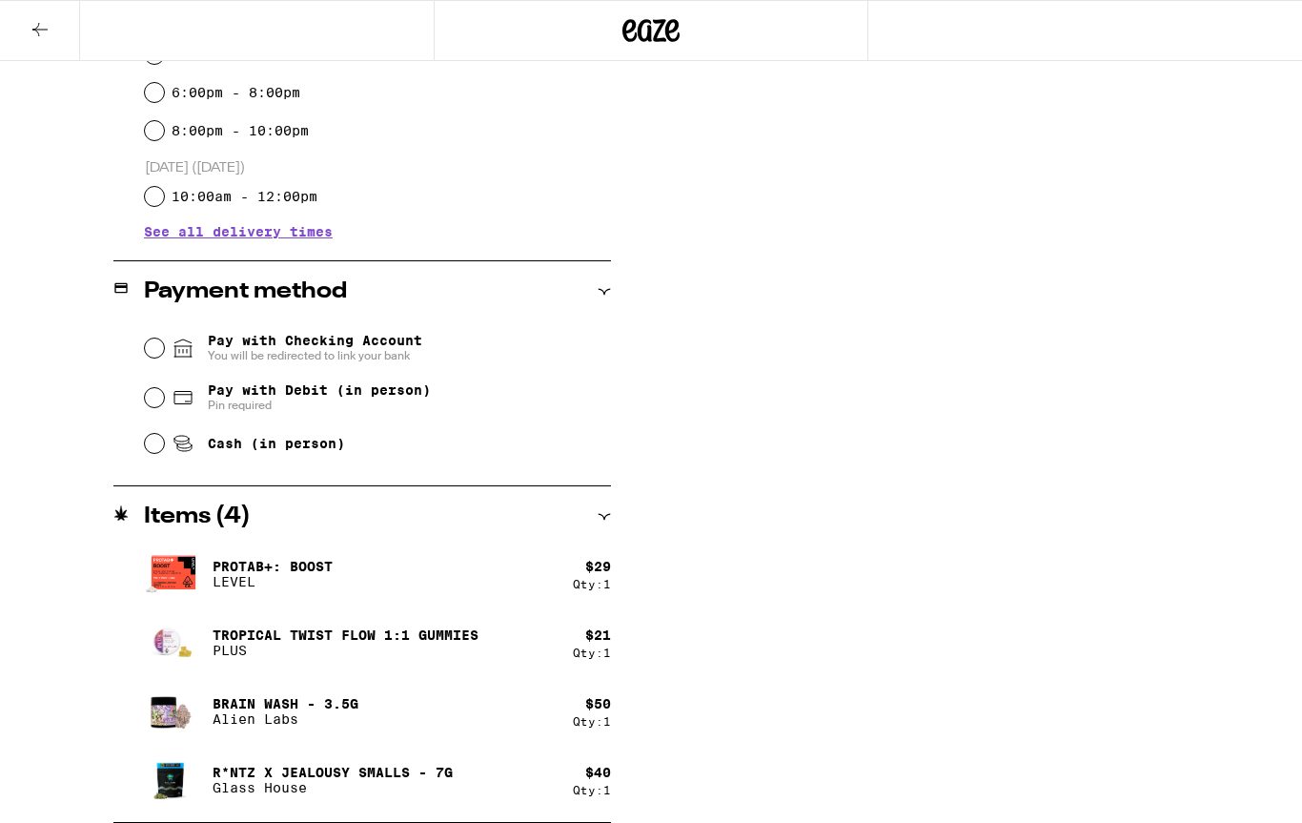
click at [158, 355] on input "Pay with Checking Account You will be redirected to link your bank" at bounding box center [154, 347] width 19 height 19
click at [151, 397] on input "Pay with Debit (in person) Pin required" at bounding box center [154, 397] width 19 height 19
radio input "true"
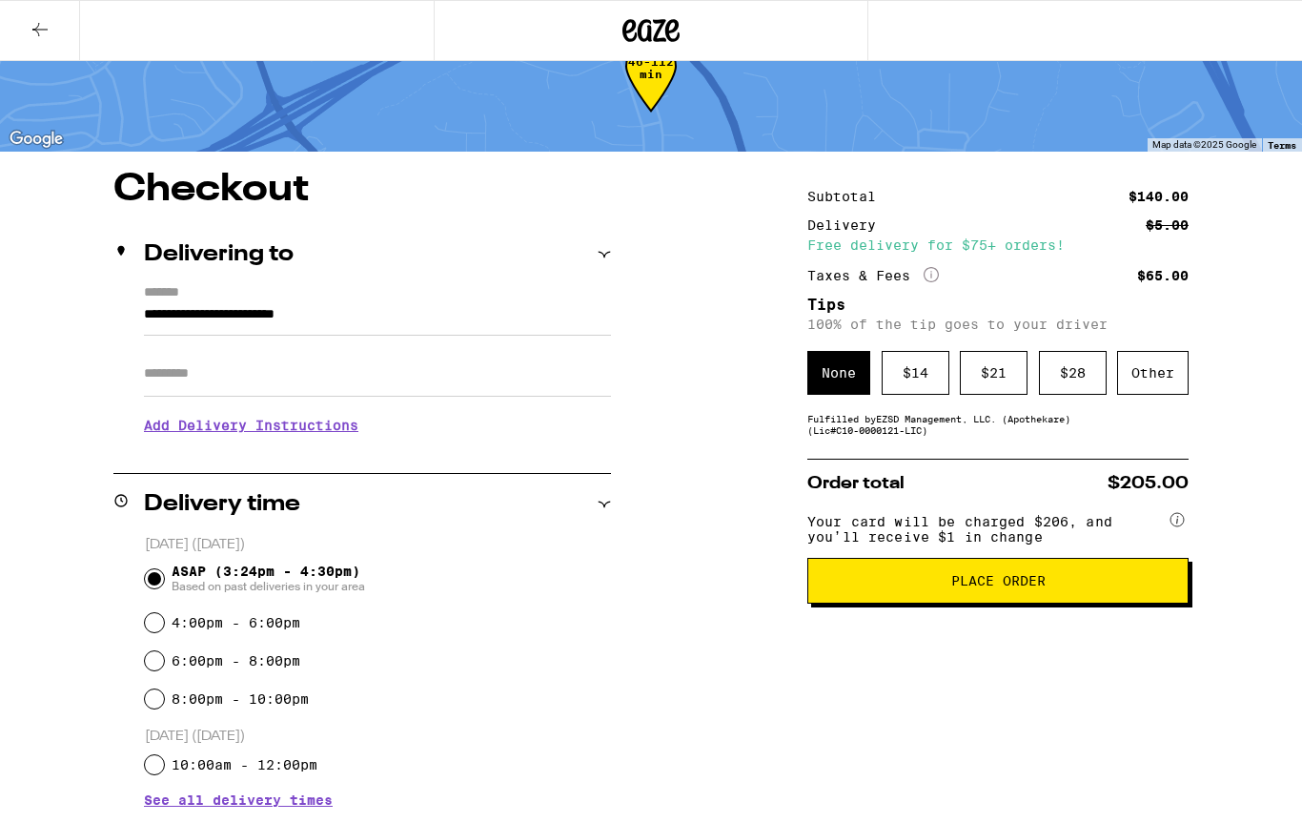
scroll to position [59, 0]
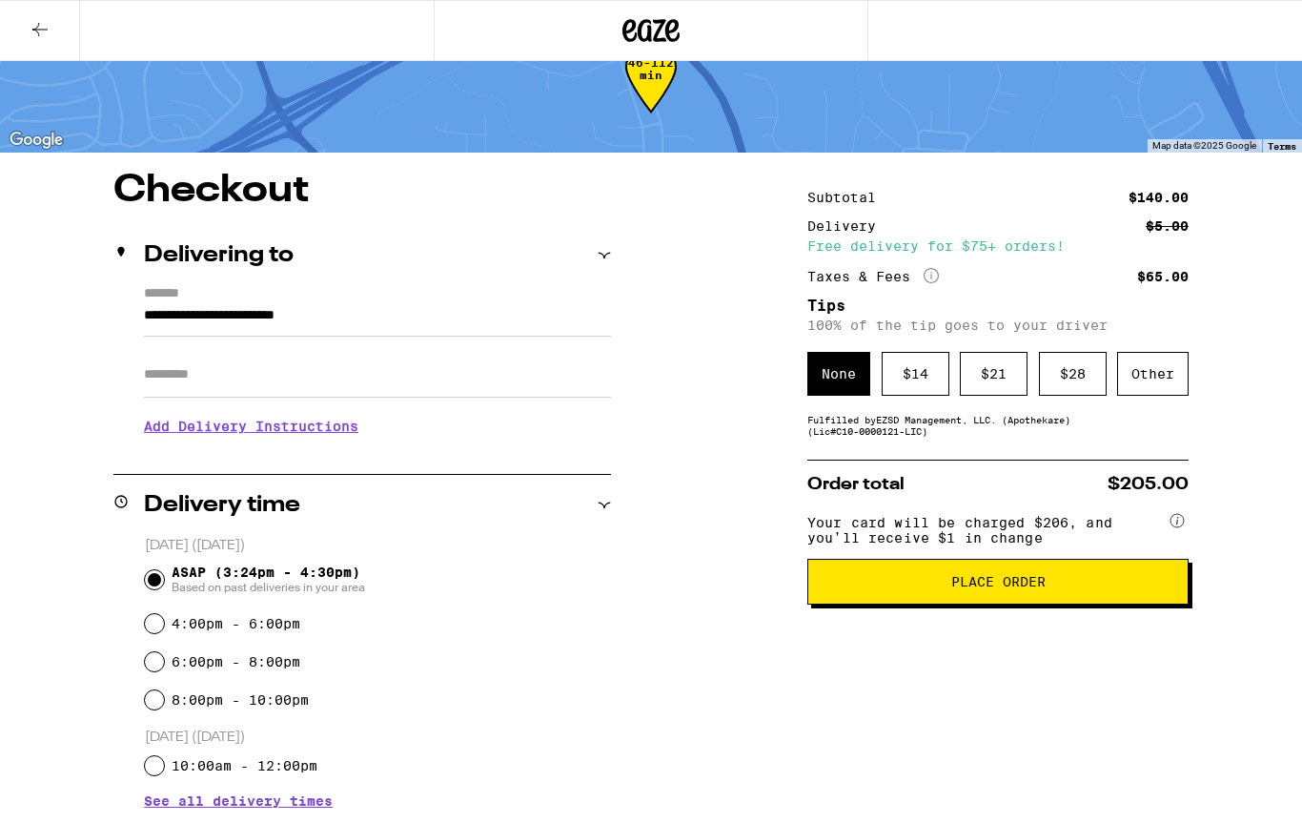
click at [39, 37] on icon at bounding box center [40, 29] width 23 height 23
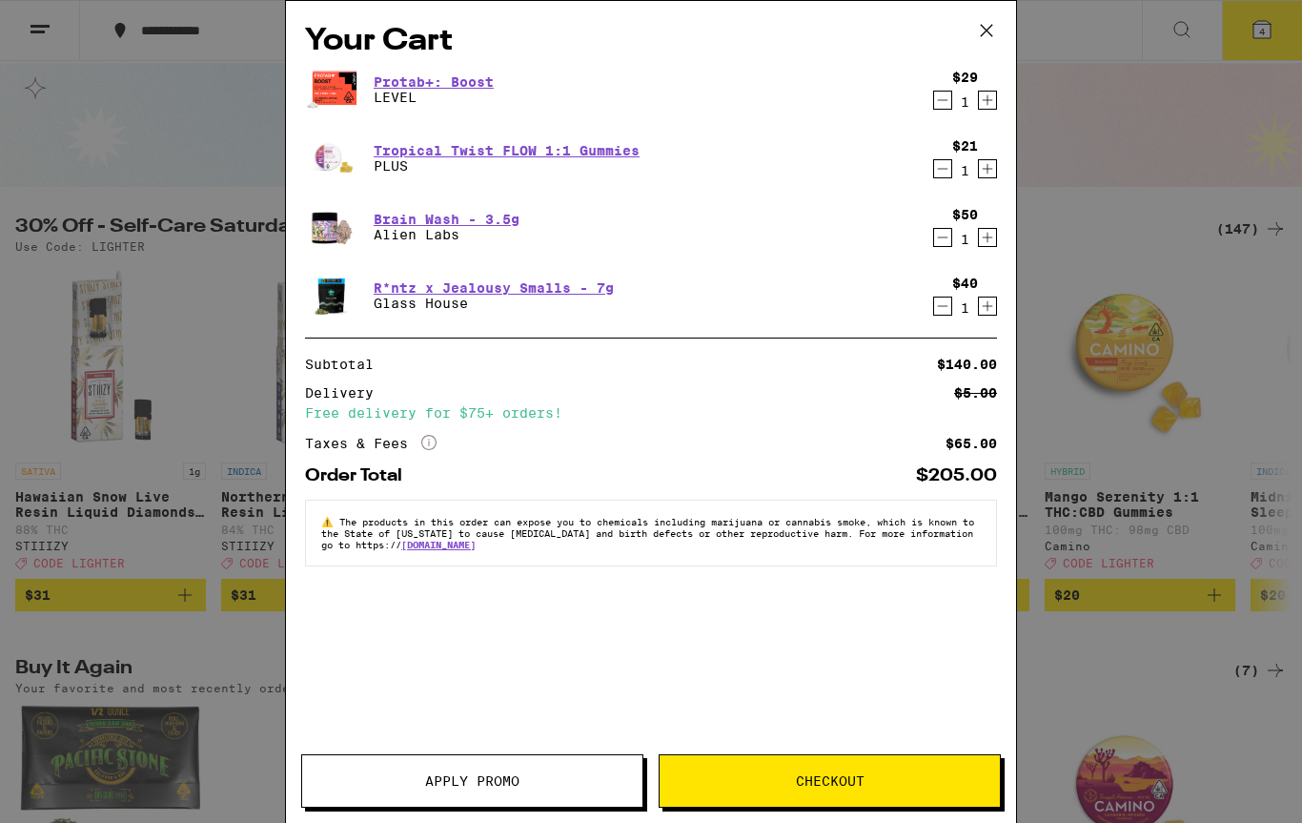
click at [990, 37] on icon at bounding box center [986, 30] width 29 height 29
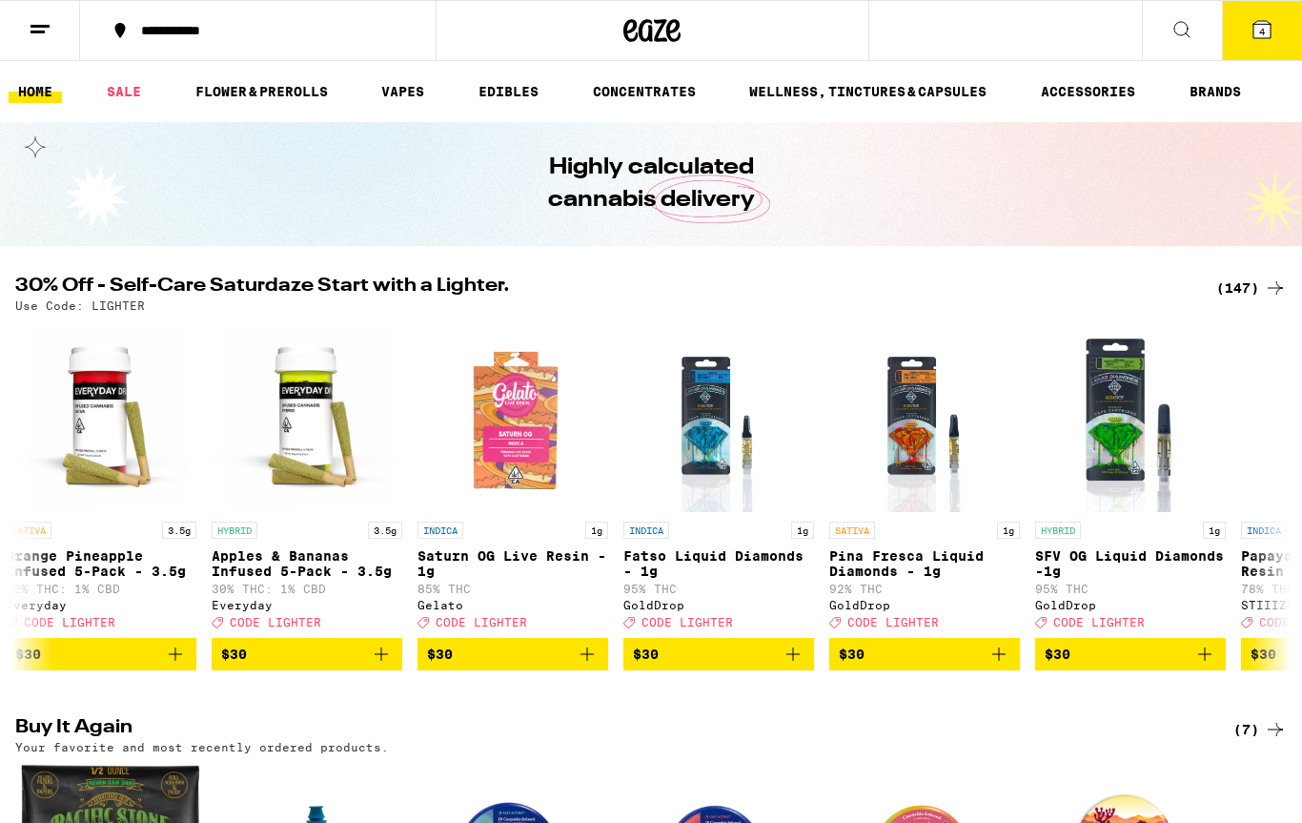
scroll to position [0, 16681]
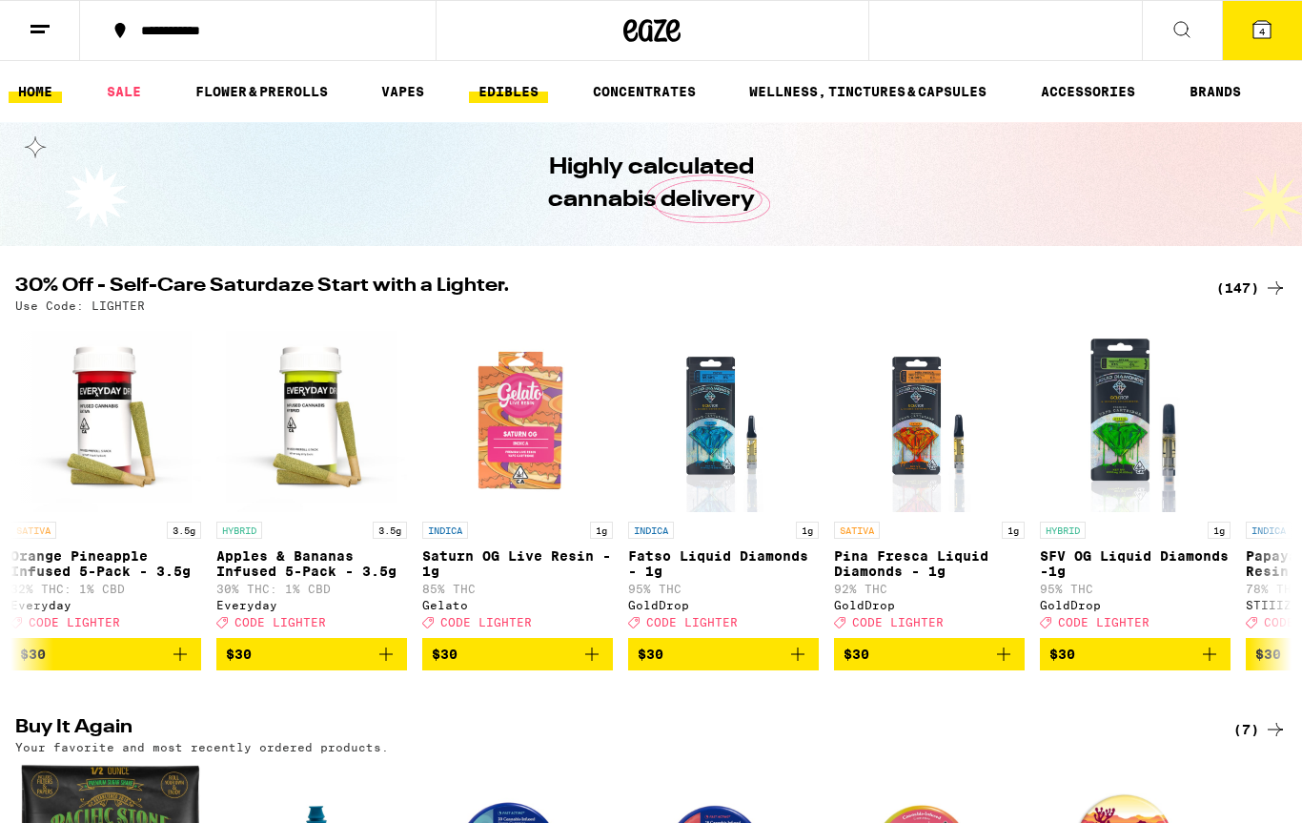
click at [511, 90] on link "EDIBLES" at bounding box center [508, 91] width 79 height 23
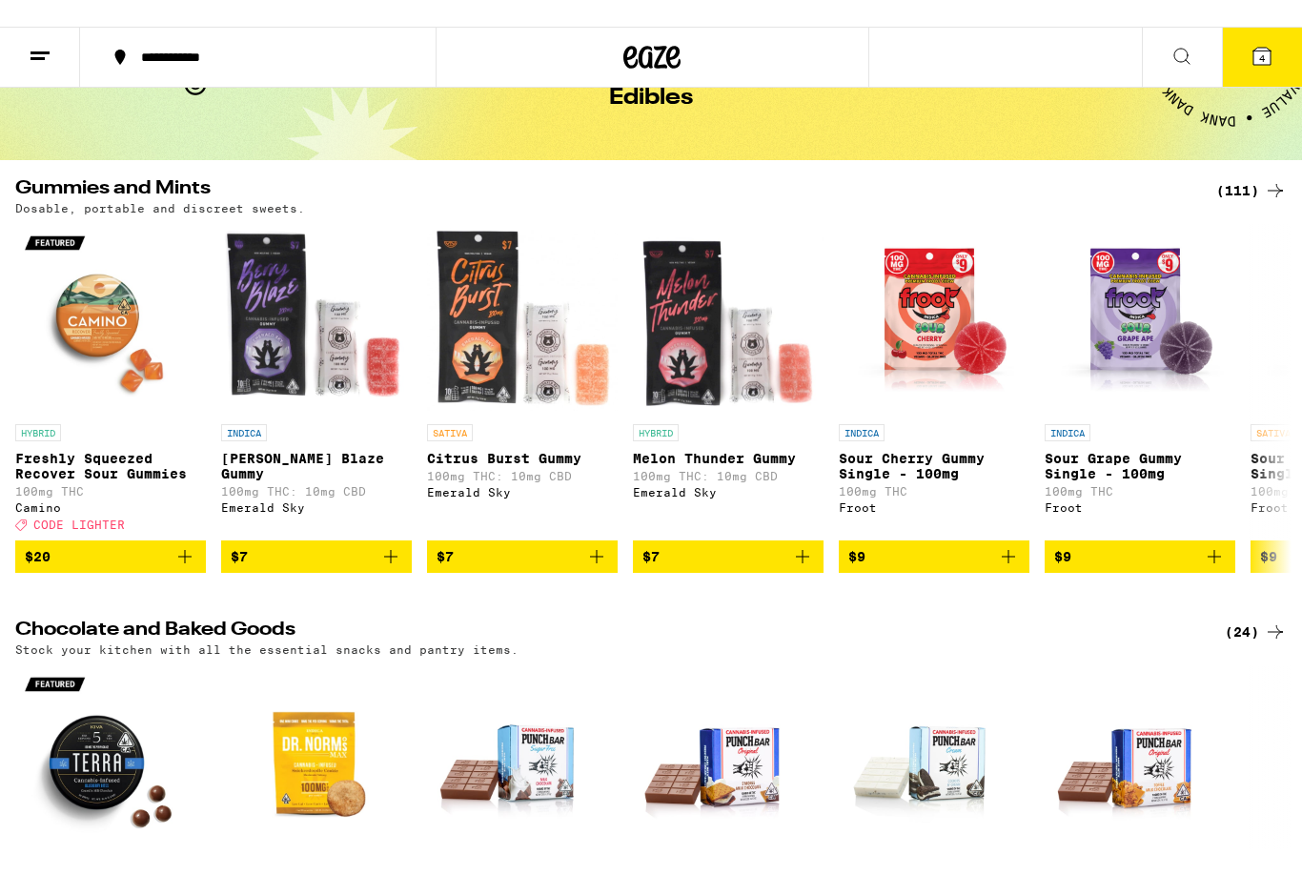
scroll to position [112, 0]
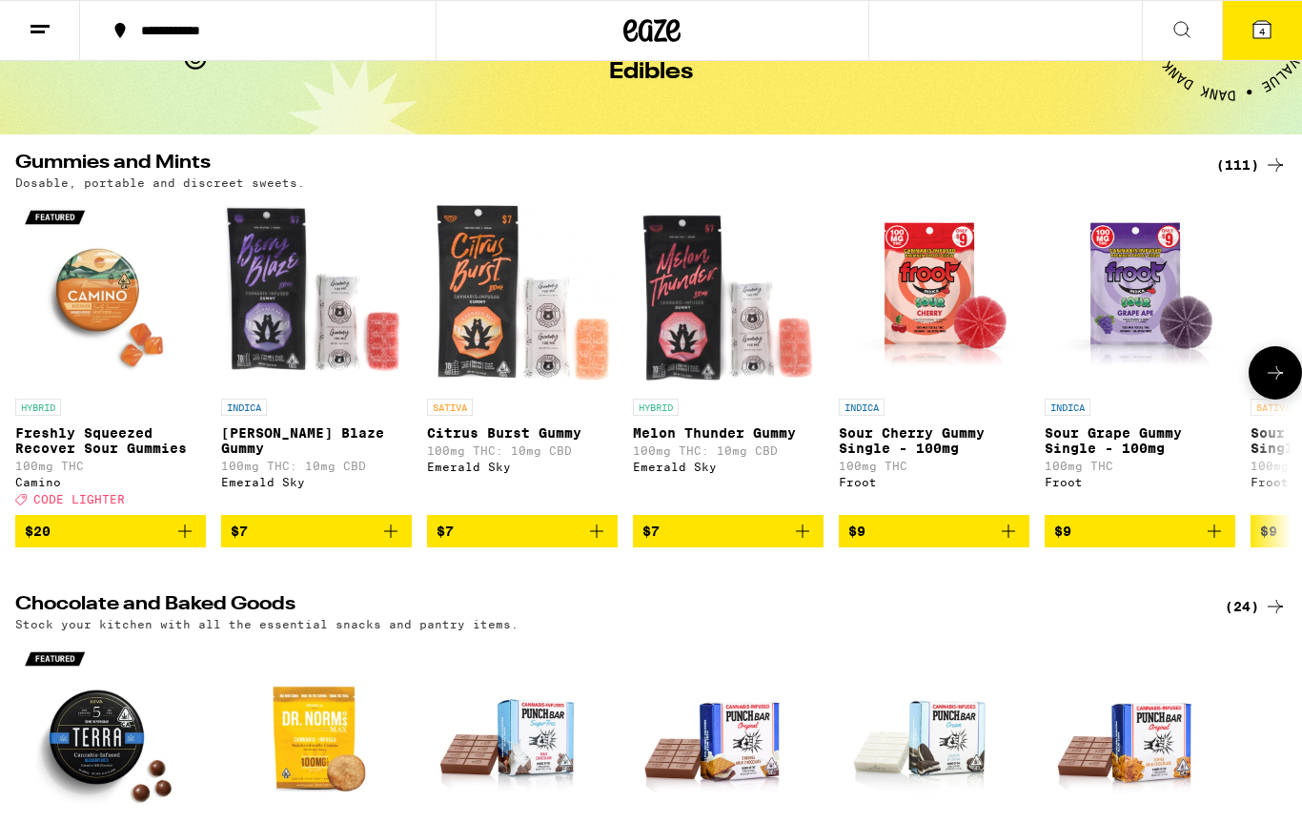
click at [95, 442] on p "Freshly Squeezed Recover Sour Gummies" at bounding box center [110, 440] width 191 height 31
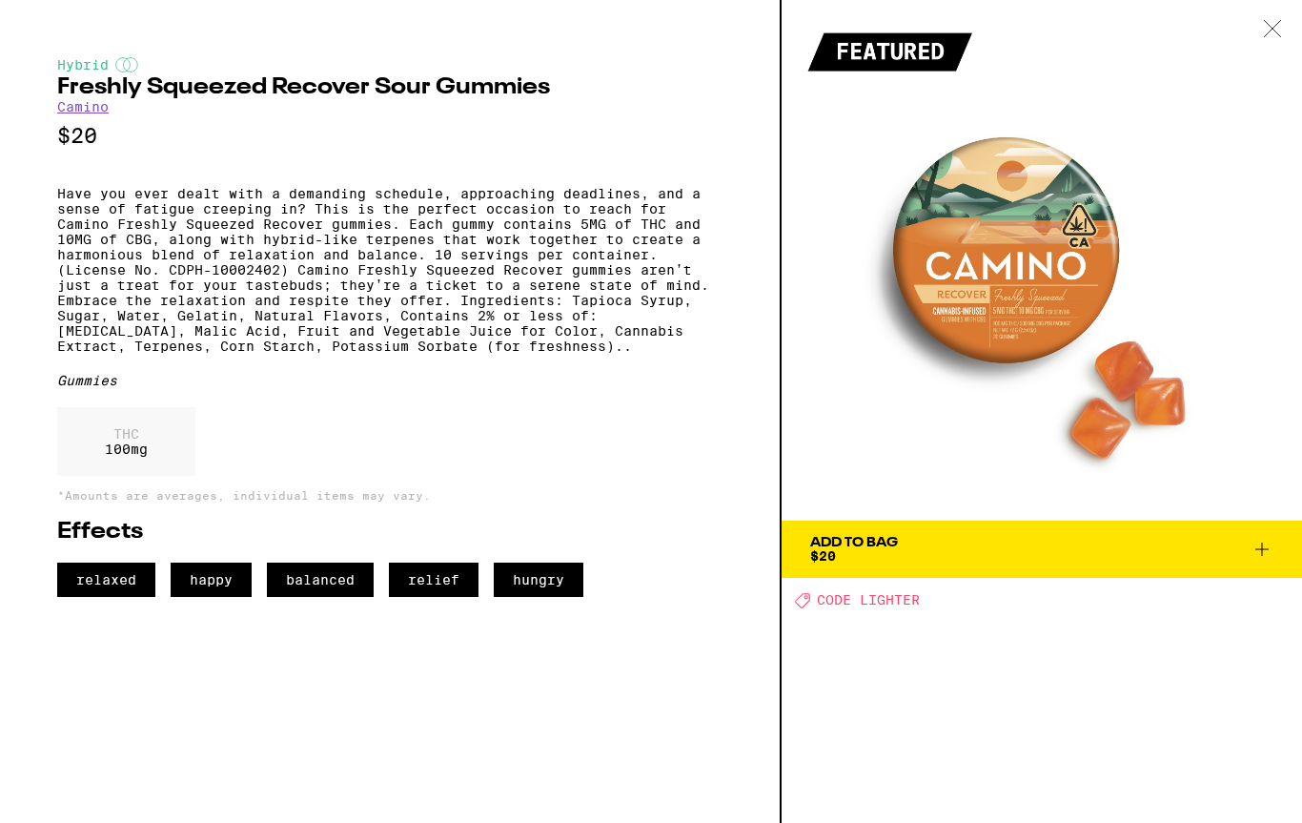
click at [1150, 552] on span "Add To Bag $20" at bounding box center [1041, 549] width 463 height 27
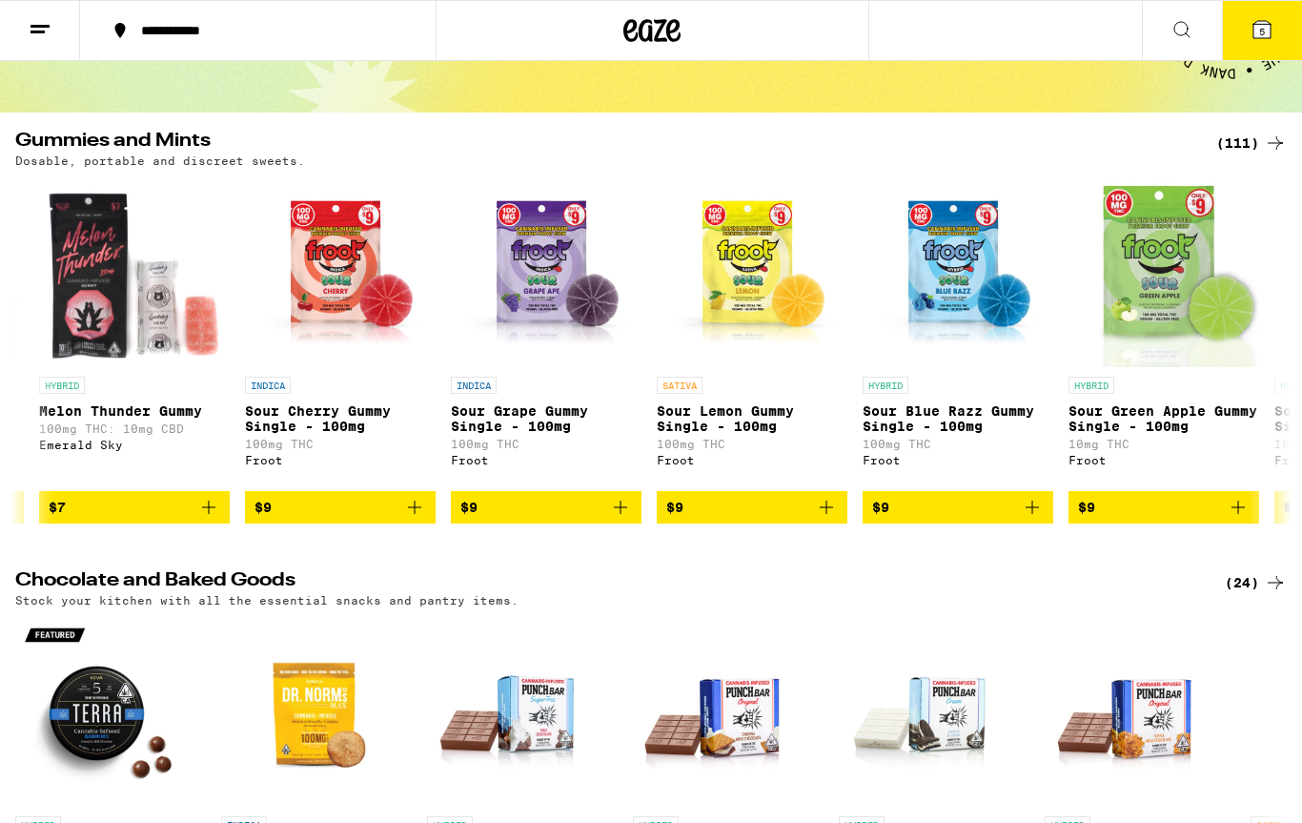
scroll to position [0, 596]
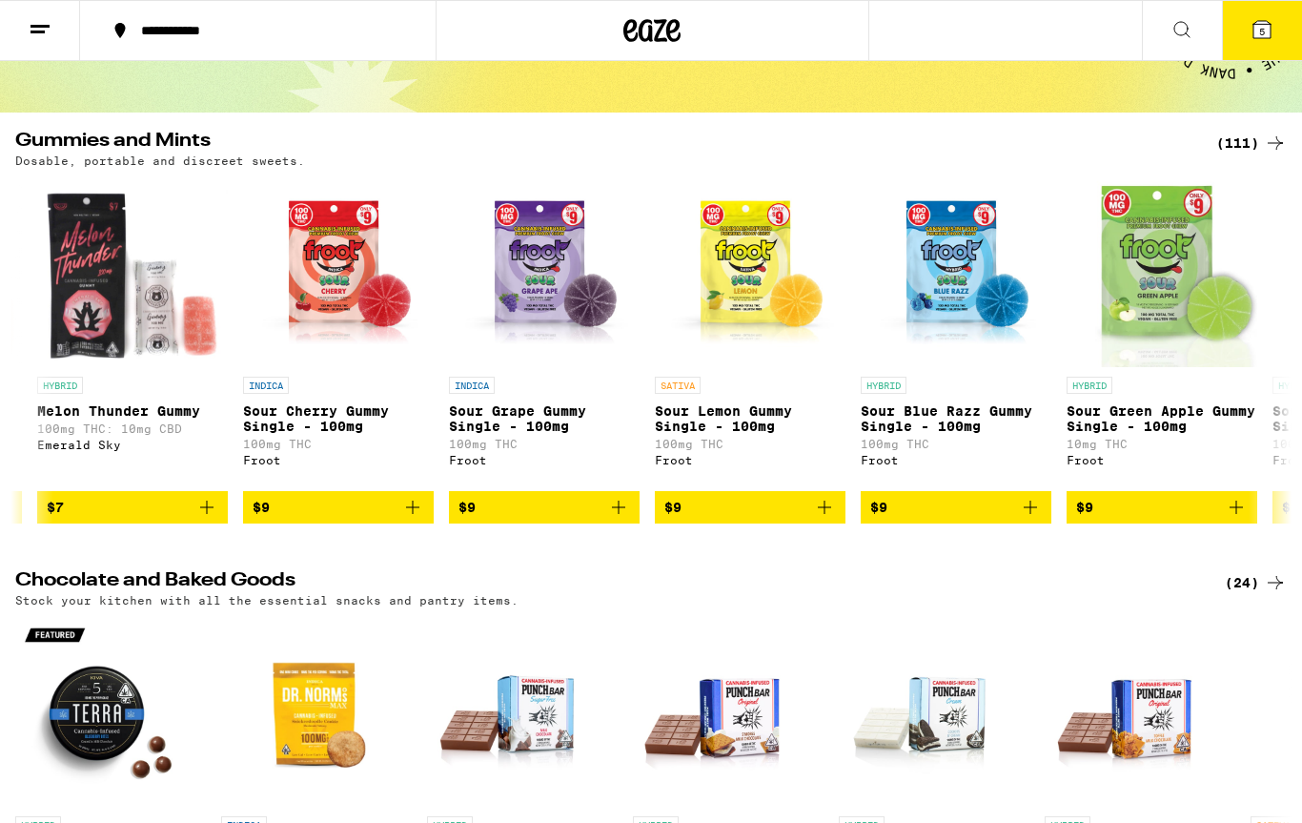
click at [1243, 132] on div "(111)" at bounding box center [1251, 143] width 71 height 23
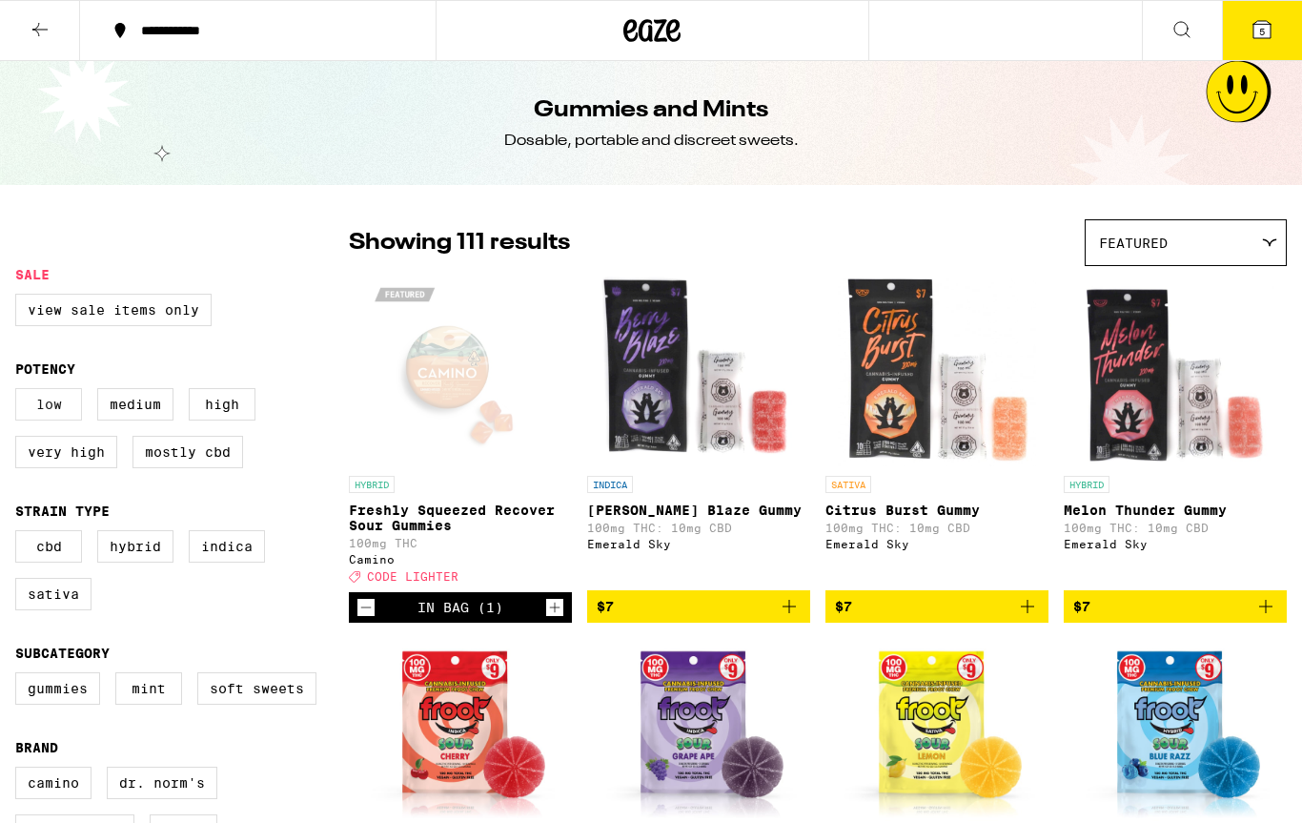
click at [58, 415] on label "Low" at bounding box center [48, 404] width 67 height 32
click at [20, 392] on input "Low" at bounding box center [19, 391] width 1 height 1
checkbox input "true"
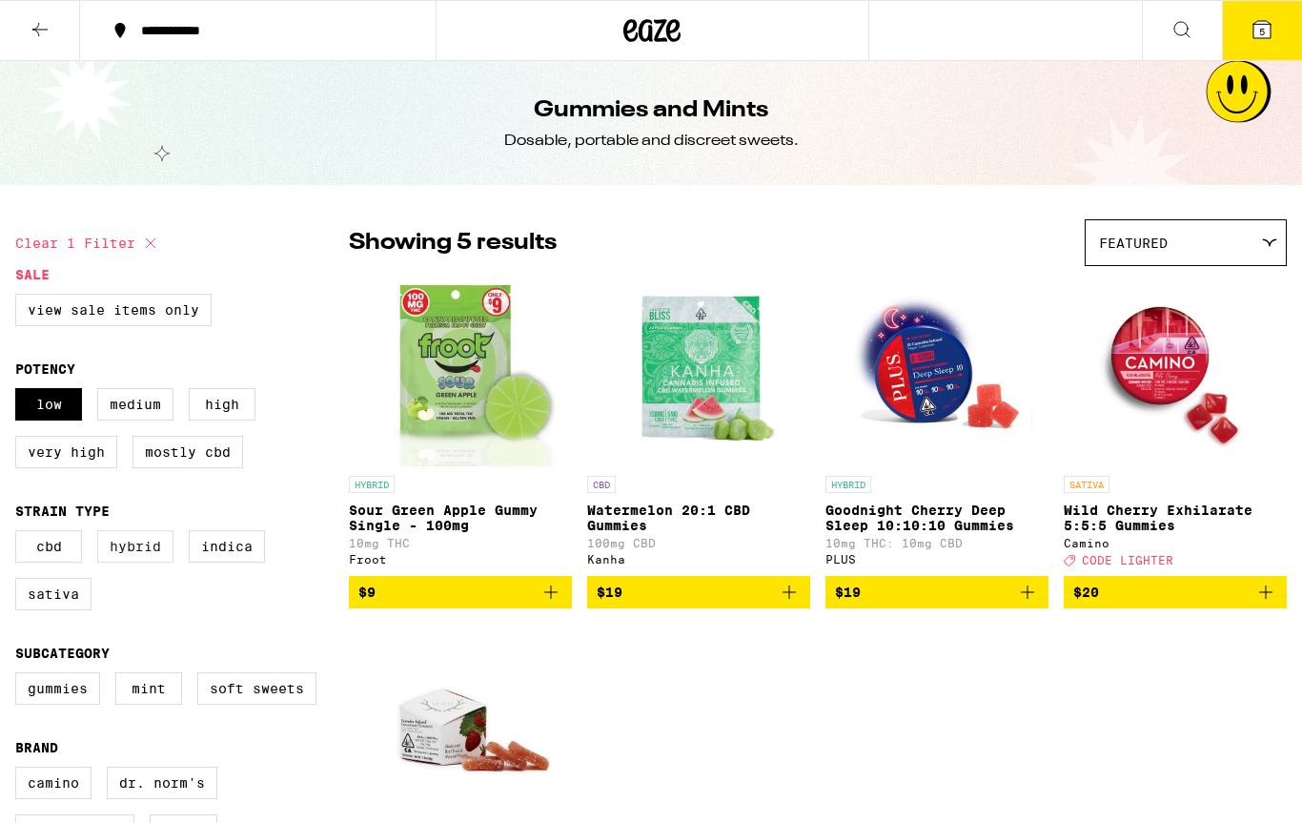
click at [132, 558] on label "Hybrid" at bounding box center [135, 546] width 76 height 32
click at [20, 534] on input "Hybrid" at bounding box center [19, 533] width 1 height 1
checkbox input "true"
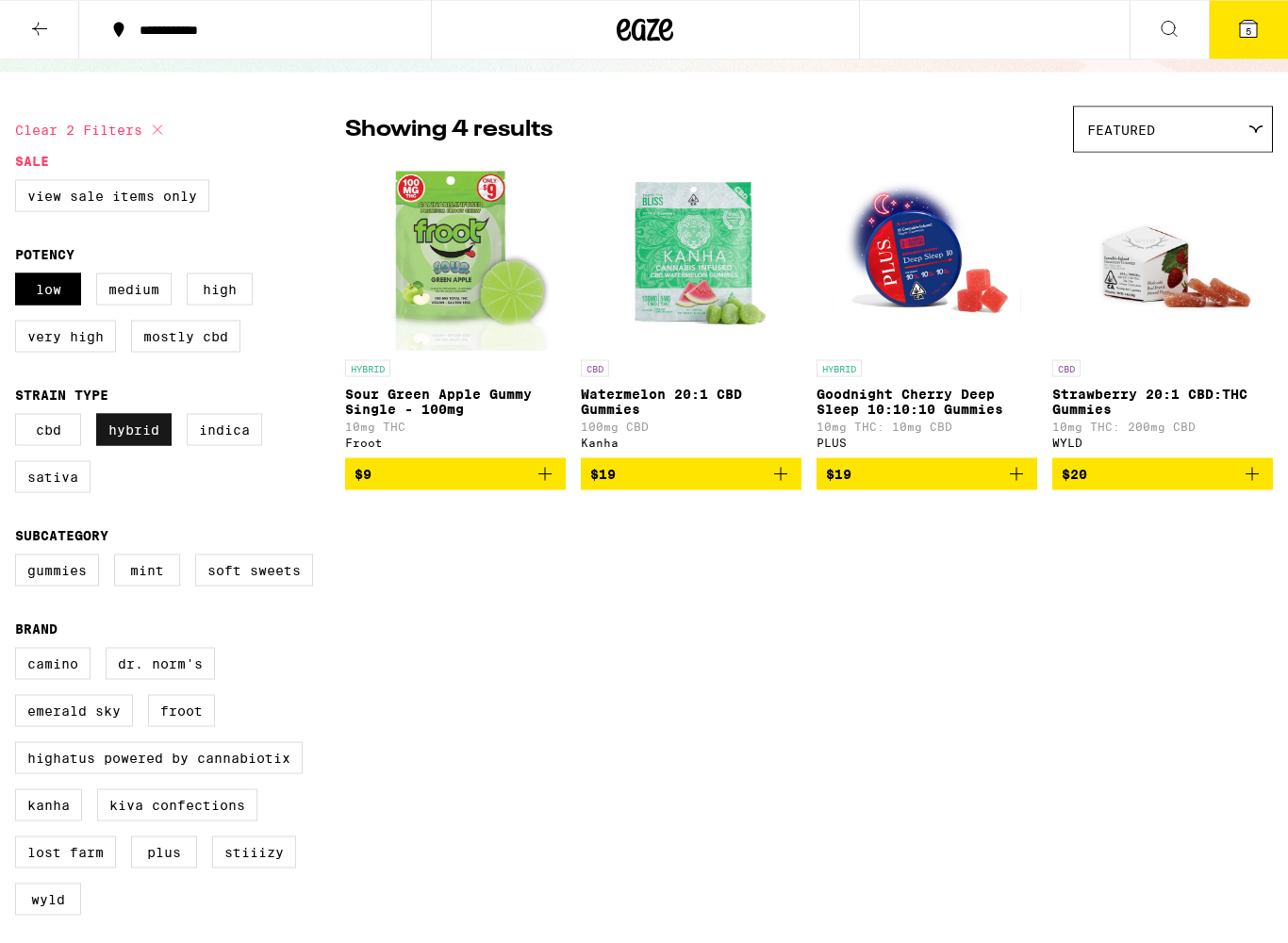
scroll to position [112, 0]
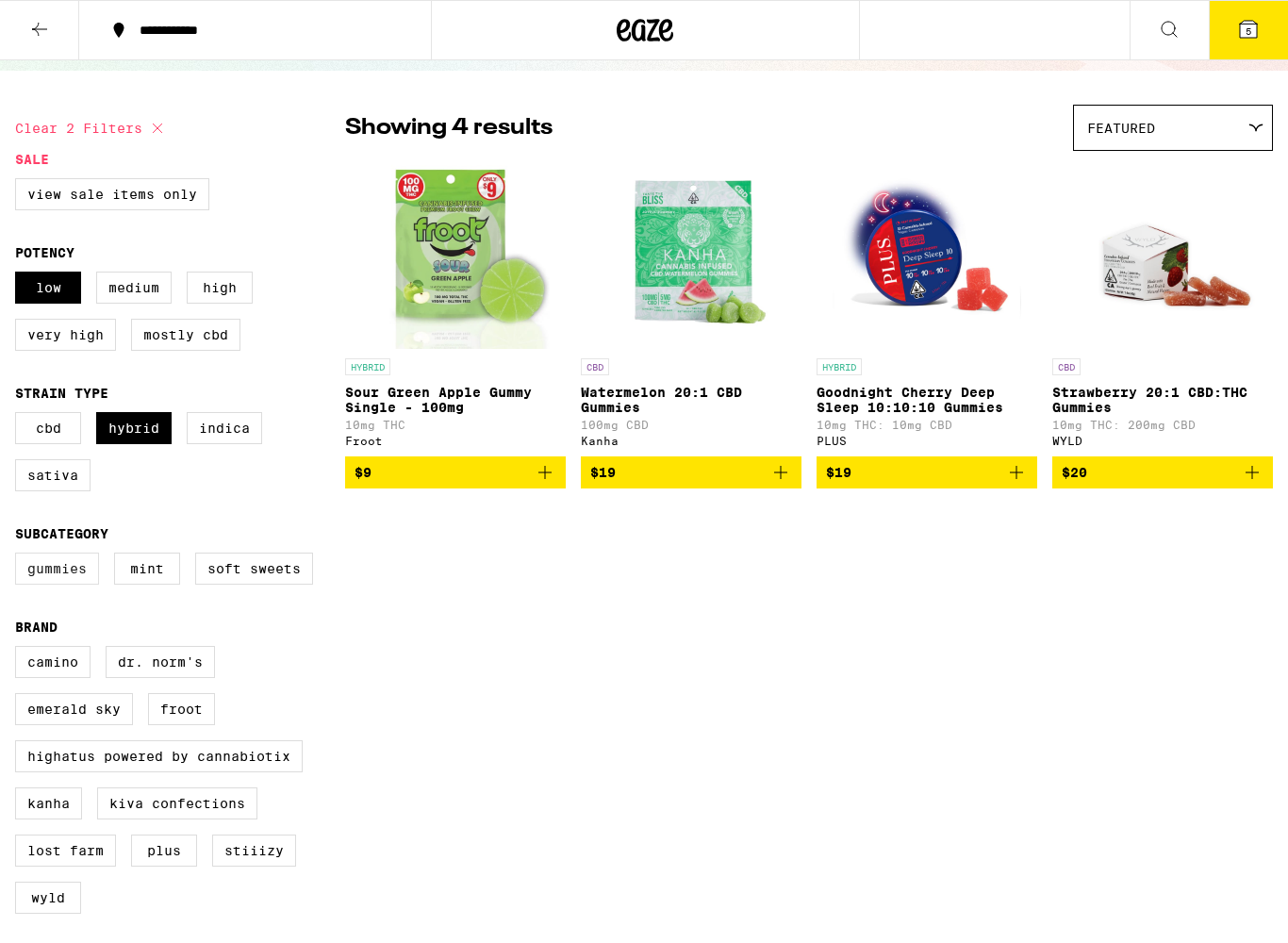
click at [53, 585] on label "Gummies" at bounding box center [56, 569] width 84 height 32
click at [20, 556] on input "Gummies" at bounding box center [19, 555] width 1 height 1
checkbox input "true"
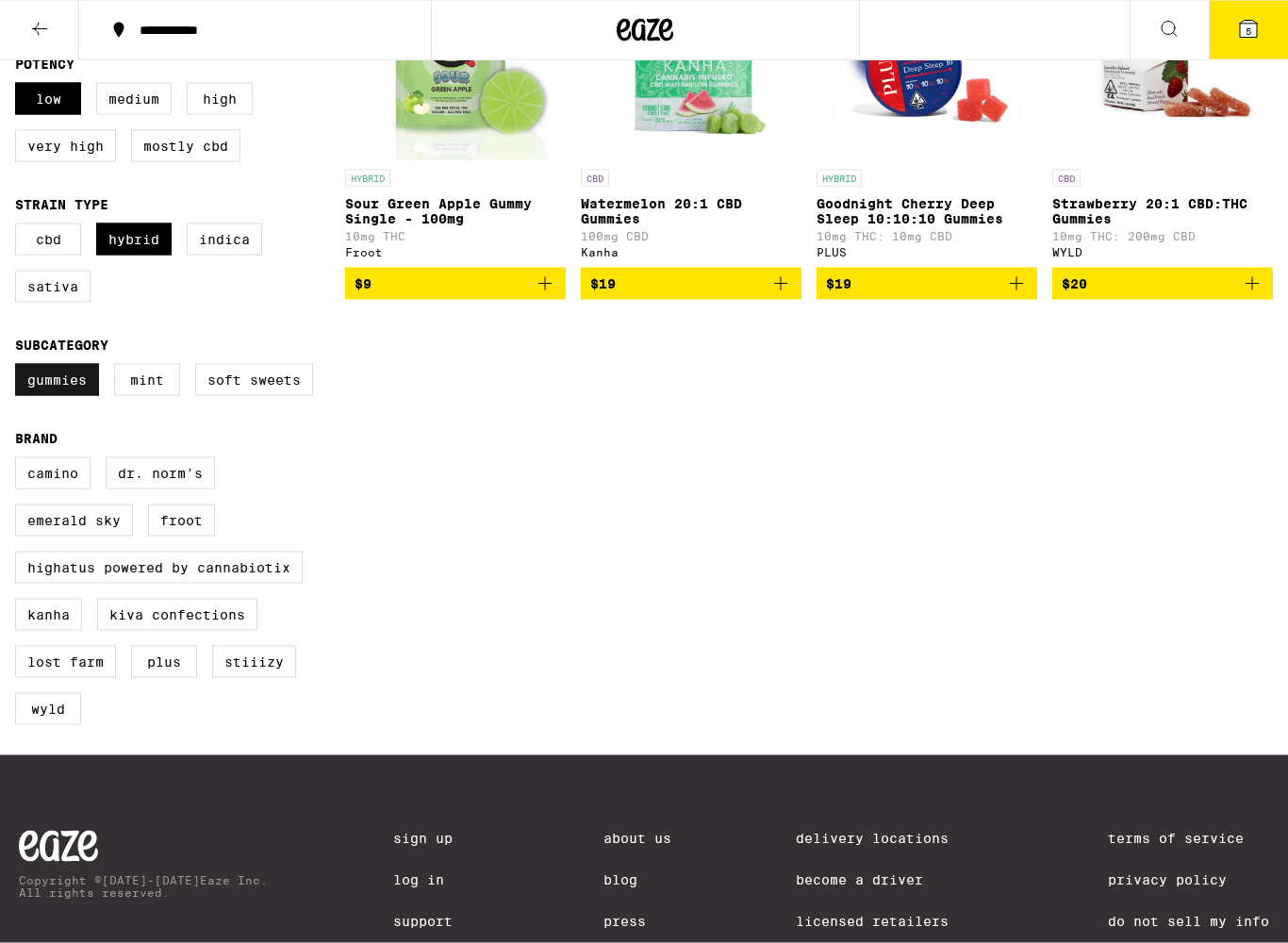
scroll to position [302, 0]
click at [157, 677] on label "PLUS" at bounding box center [163, 661] width 66 height 32
click at [20, 460] on input "PLUS" at bounding box center [19, 459] width 1 height 1
checkbox input "true"
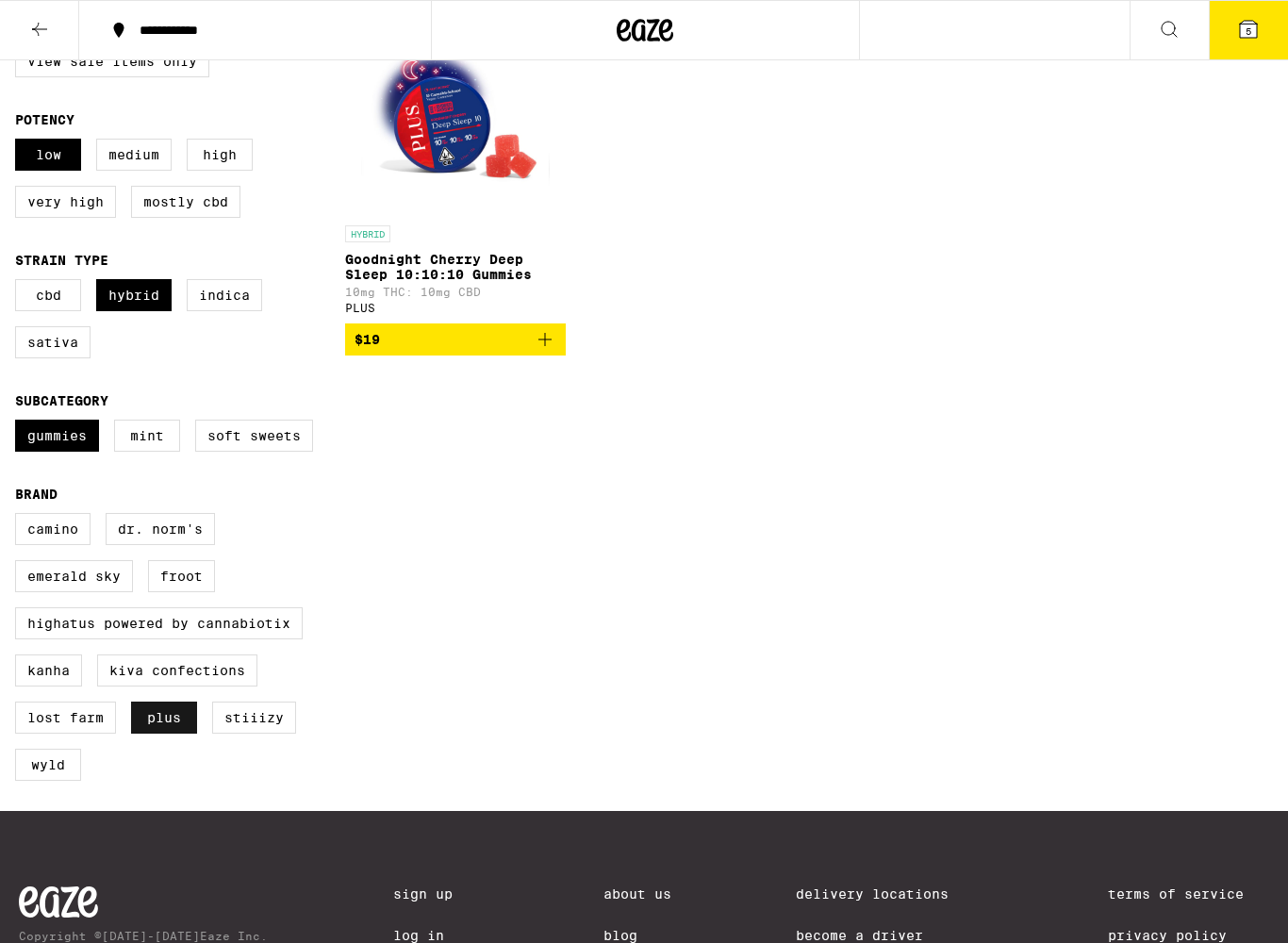
scroll to position [248, 0]
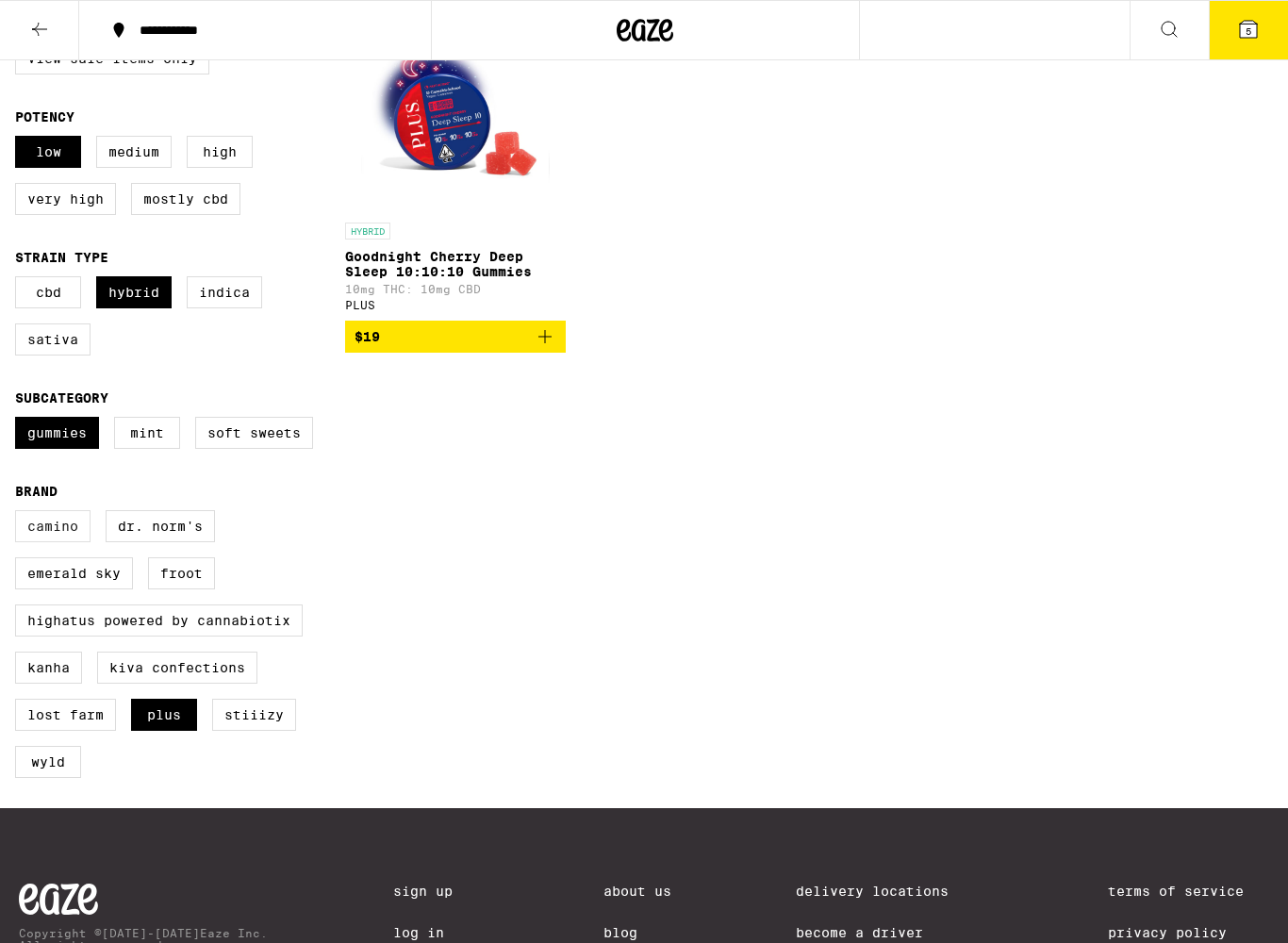
click at [51, 542] on label "Camino" at bounding box center [52, 526] width 75 height 32
click at [20, 514] on input "Camino" at bounding box center [19, 514] width 1 height 1
checkbox input "true"
click at [139, 684] on label "Kiva Confections" at bounding box center [177, 668] width 160 height 32
click at [20, 514] on input "Kiva Confections" at bounding box center [19, 514] width 1 height 1
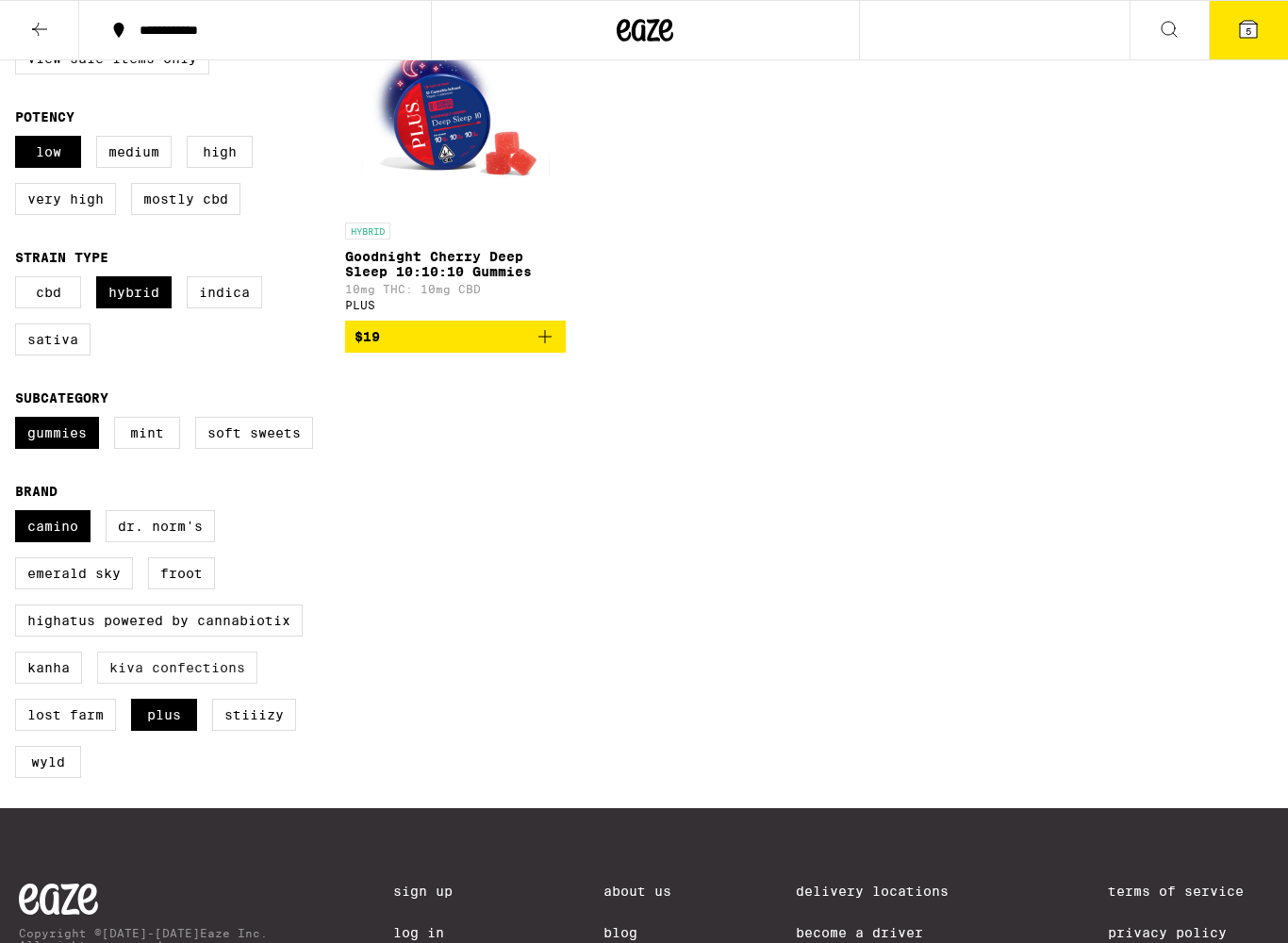
checkbox input "true"
click at [173, 590] on label "Froot" at bounding box center [182, 573] width 67 height 32
click at [20, 514] on input "Froot" at bounding box center [19, 514] width 1 height 1
checkbox input "true"
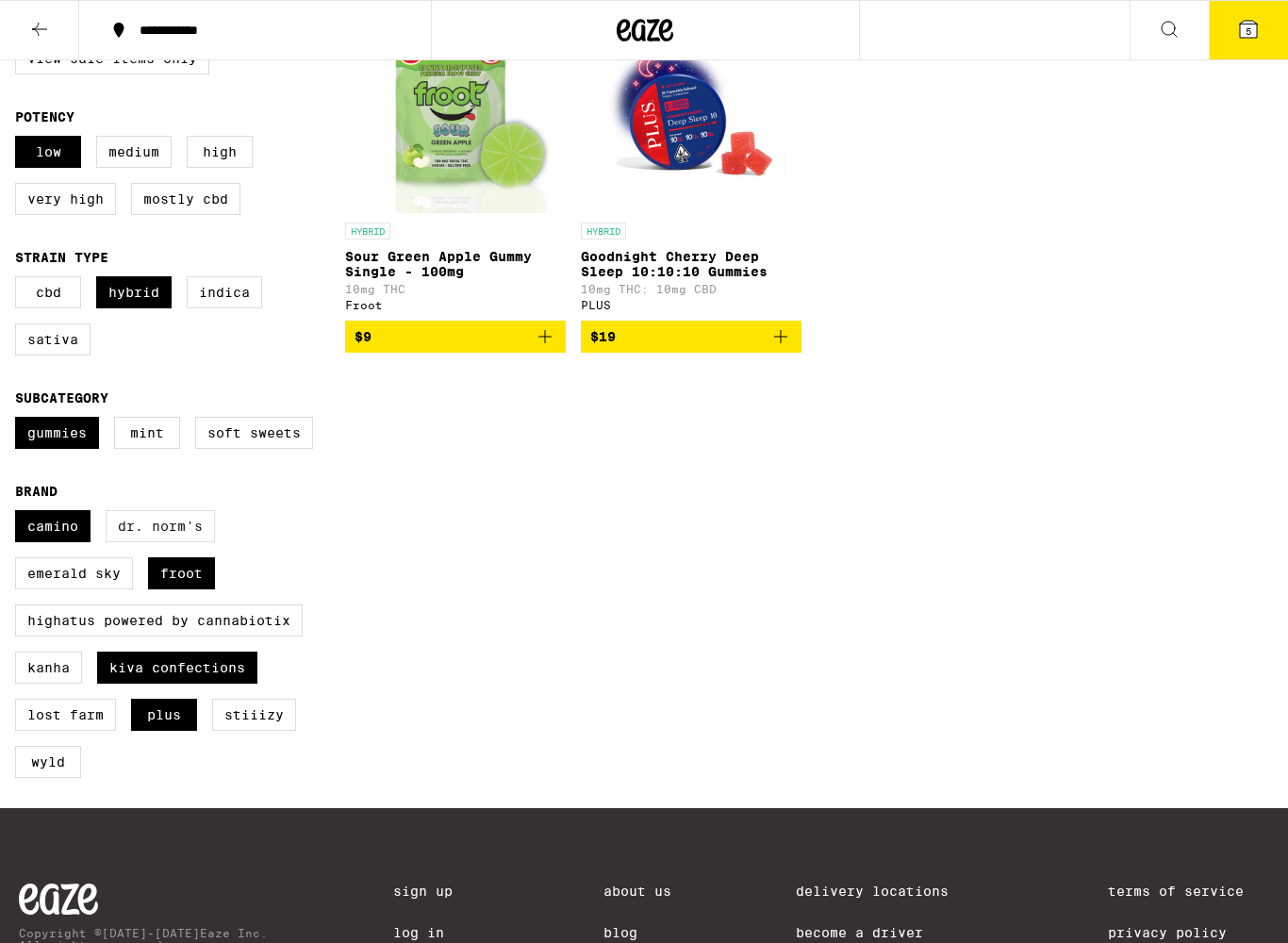
click at [146, 542] on label "Dr. Norm's" at bounding box center [160, 526] width 110 height 32
click at [20, 514] on input "Dr. Norm's" at bounding box center [19, 514] width 1 height 1
checkbox input "true"
click at [52, 590] on label "Emerald Sky" at bounding box center [73, 573] width 118 height 32
click at [20, 514] on input "Emerald Sky" at bounding box center [19, 514] width 1 height 1
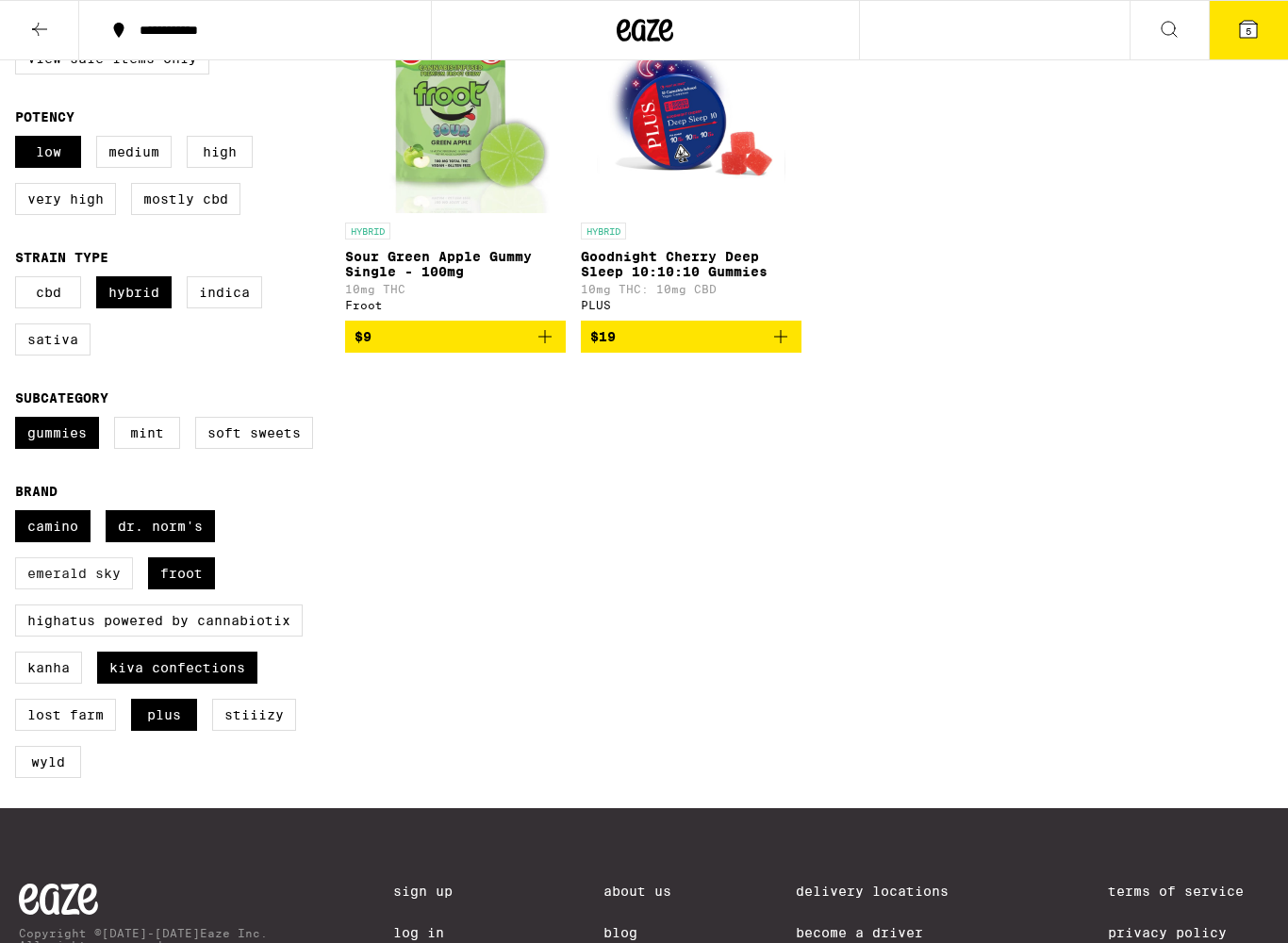
checkbox input "true"
click at [46, 684] on label "Kanha" at bounding box center [48, 668] width 67 height 32
click at [20, 514] on input "Kanha" at bounding box center [19, 514] width 1 height 1
checkbox input "true"
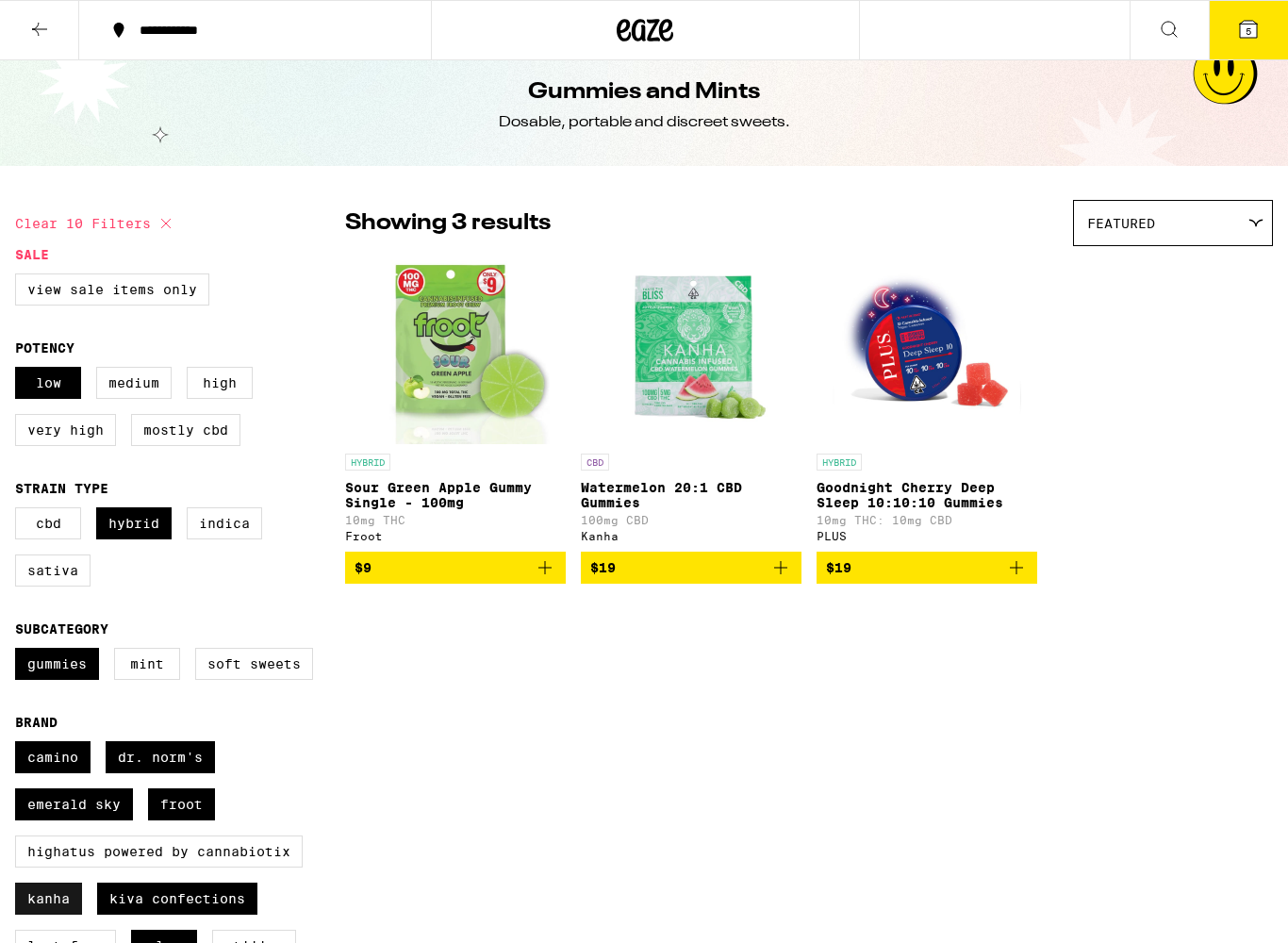
scroll to position [16, 0]
click at [420, 501] on p "Sour Green Apple Gummy Single - 100mg" at bounding box center [455, 496] width 221 height 31
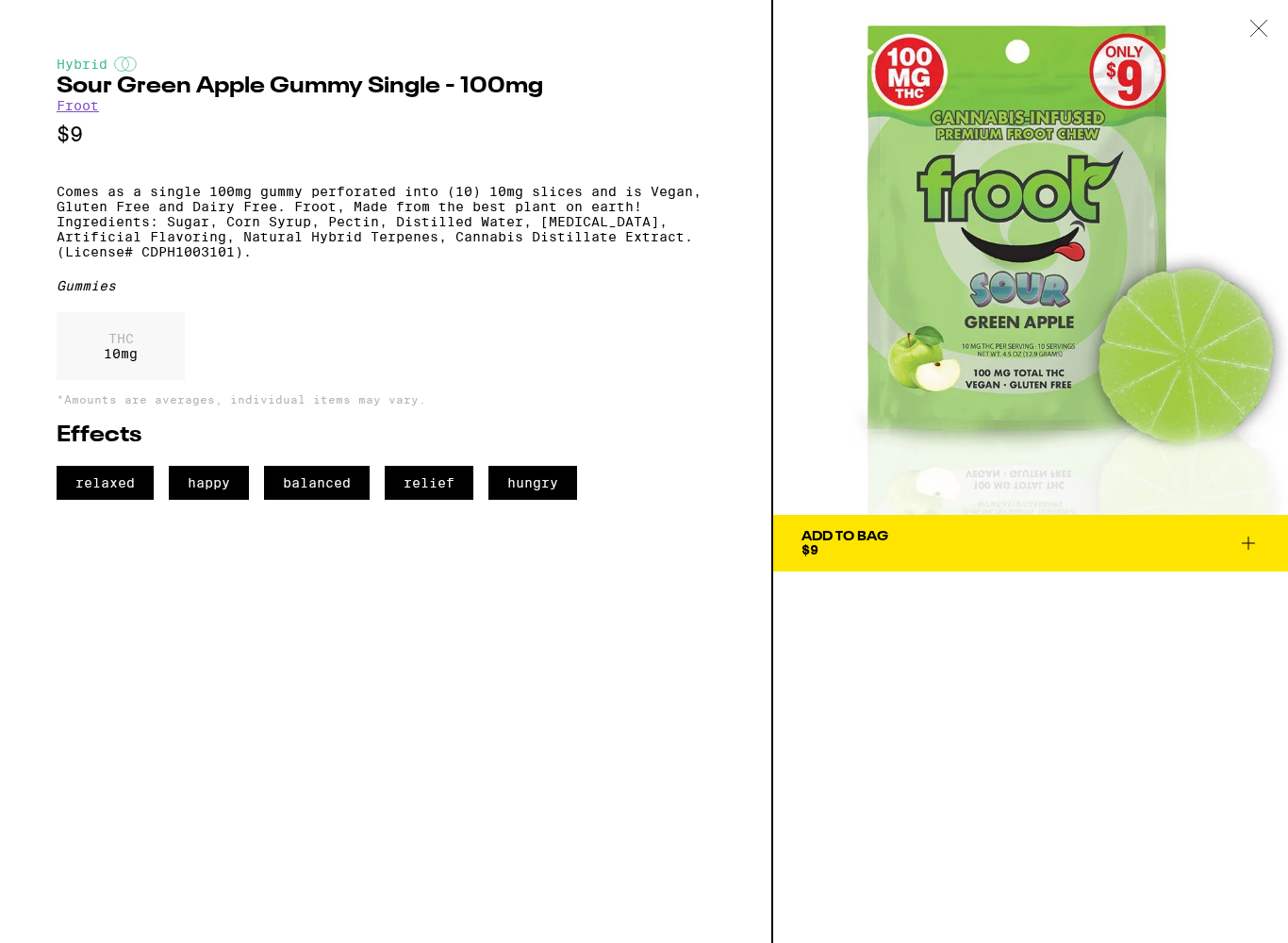
click at [1253, 28] on icon at bounding box center [1258, 28] width 19 height 17
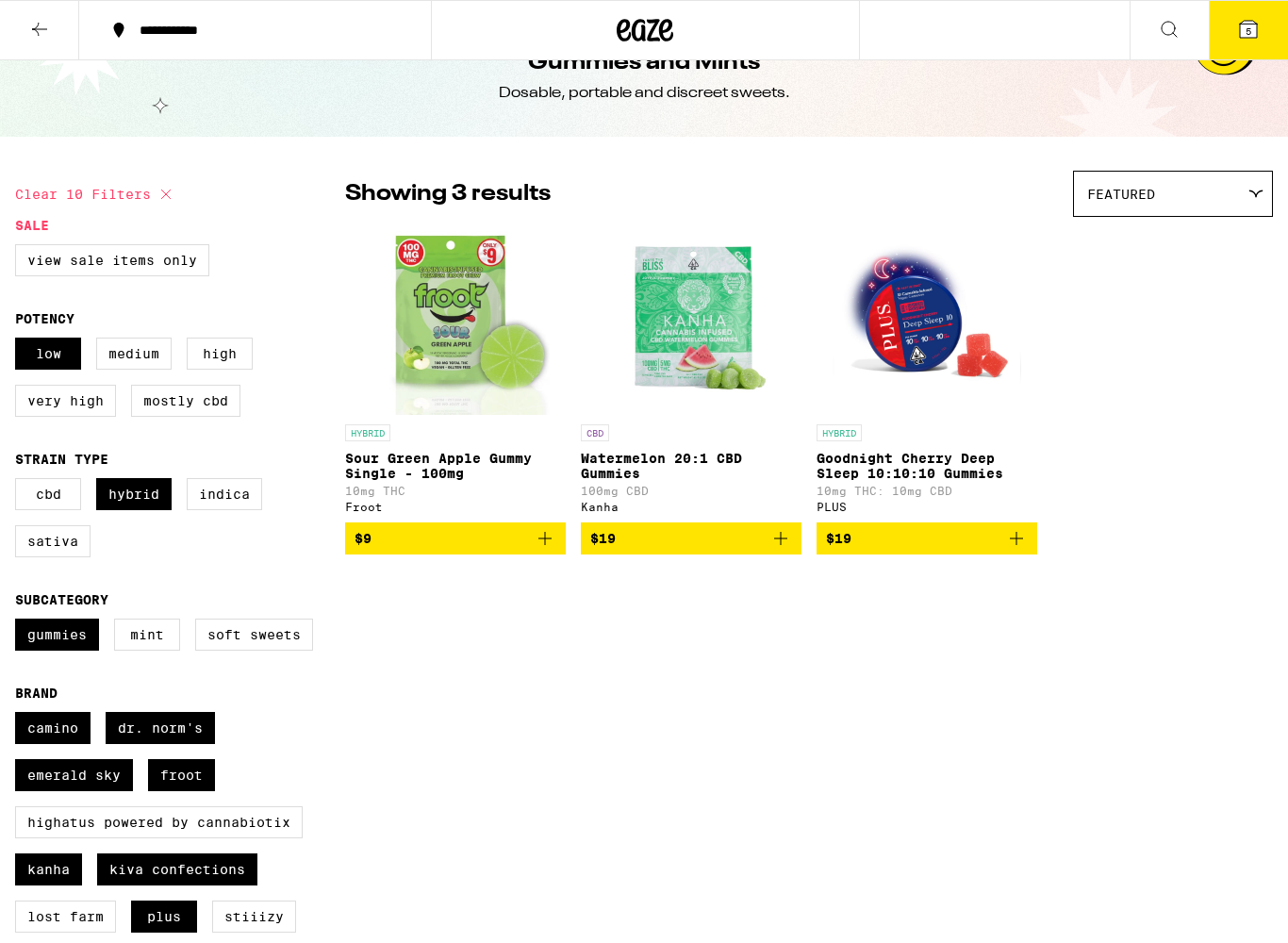
scroll to position [46, 0]
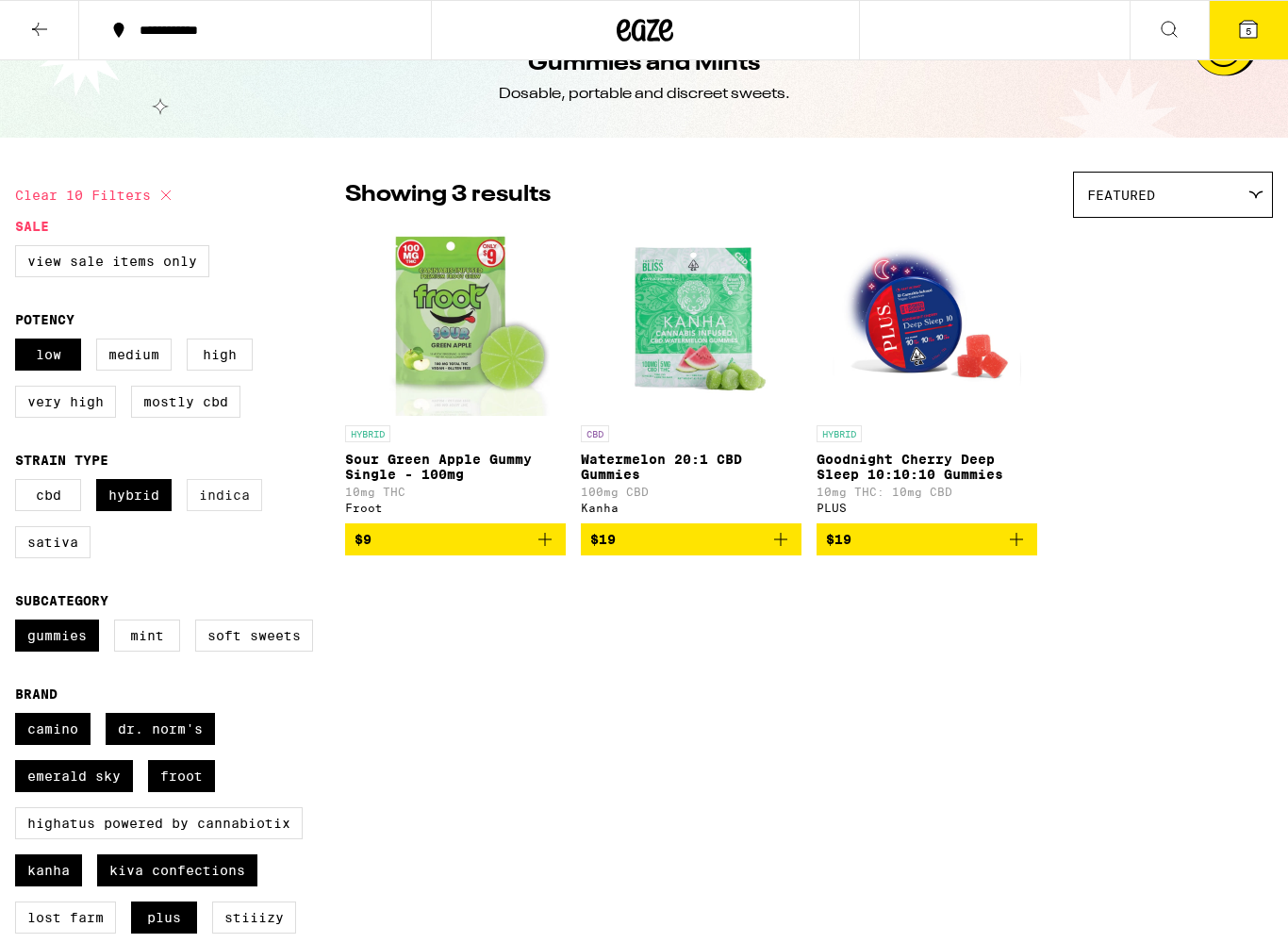
click at [233, 511] on label "Indica" at bounding box center [225, 495] width 75 height 32
click at [20, 483] on input "Indica" at bounding box center [19, 482] width 1 height 1
checkbox input "true"
click at [32, 32] on icon at bounding box center [40, 29] width 23 height 23
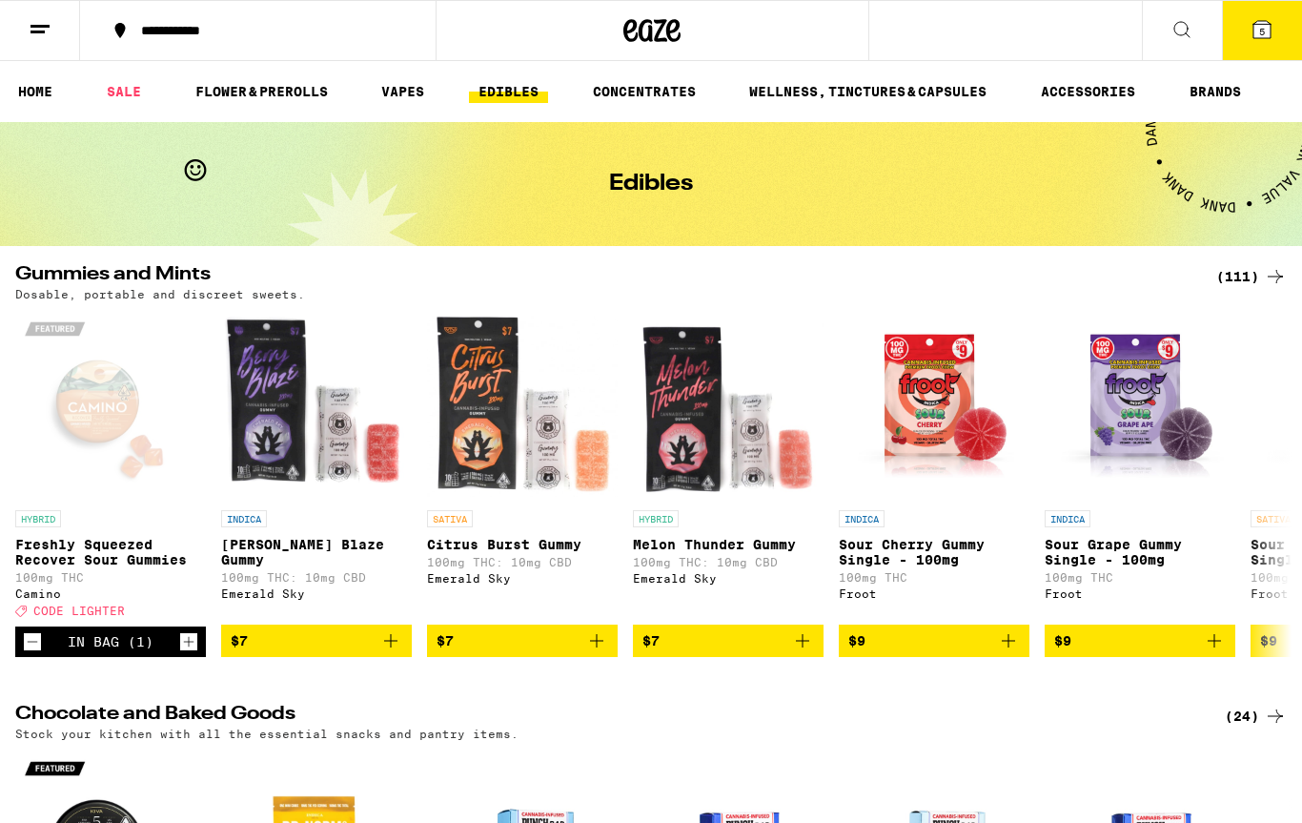
click at [1265, 29] on span "5" at bounding box center [1262, 31] width 6 height 11
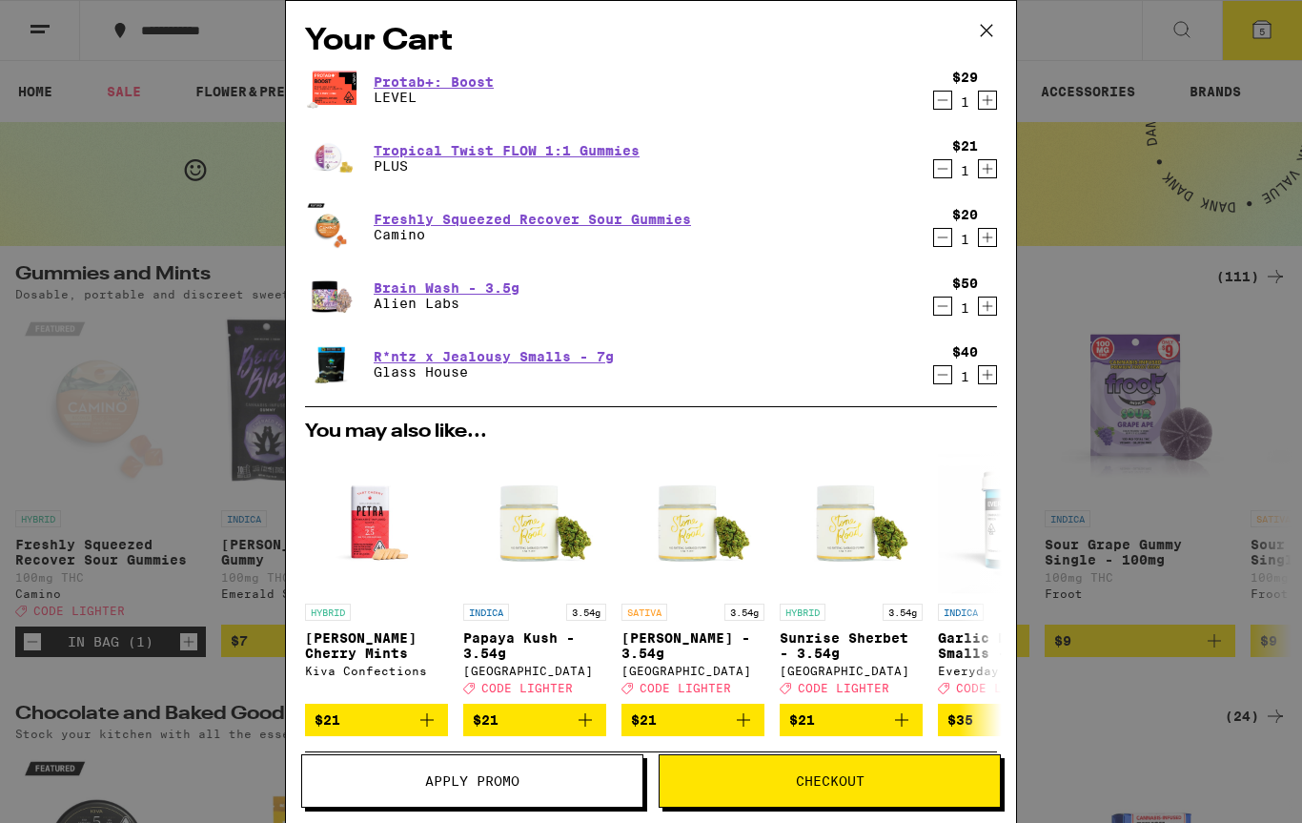
click at [555, 788] on button "Apply Promo" at bounding box center [472, 780] width 342 height 53
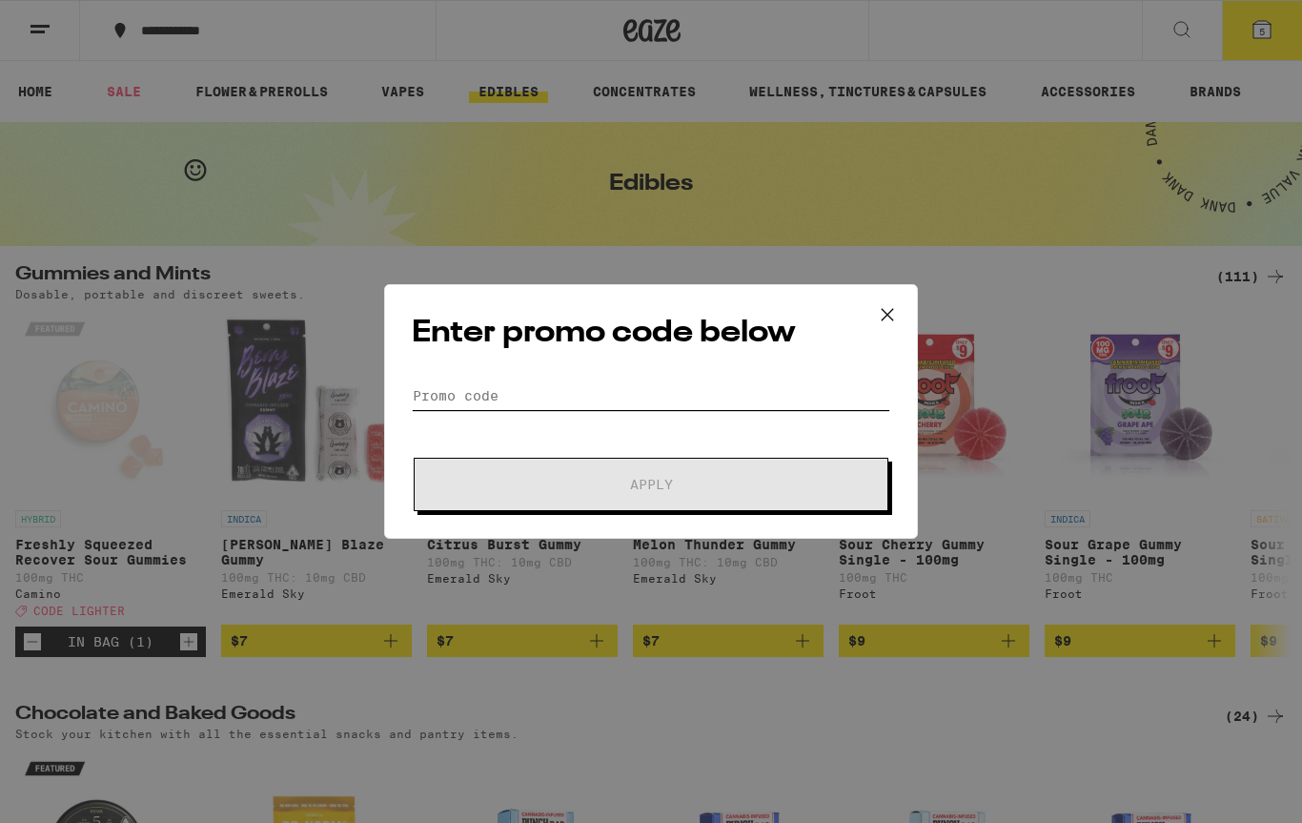
click at [697, 390] on input "Promo Code" at bounding box center [651, 395] width 478 height 29
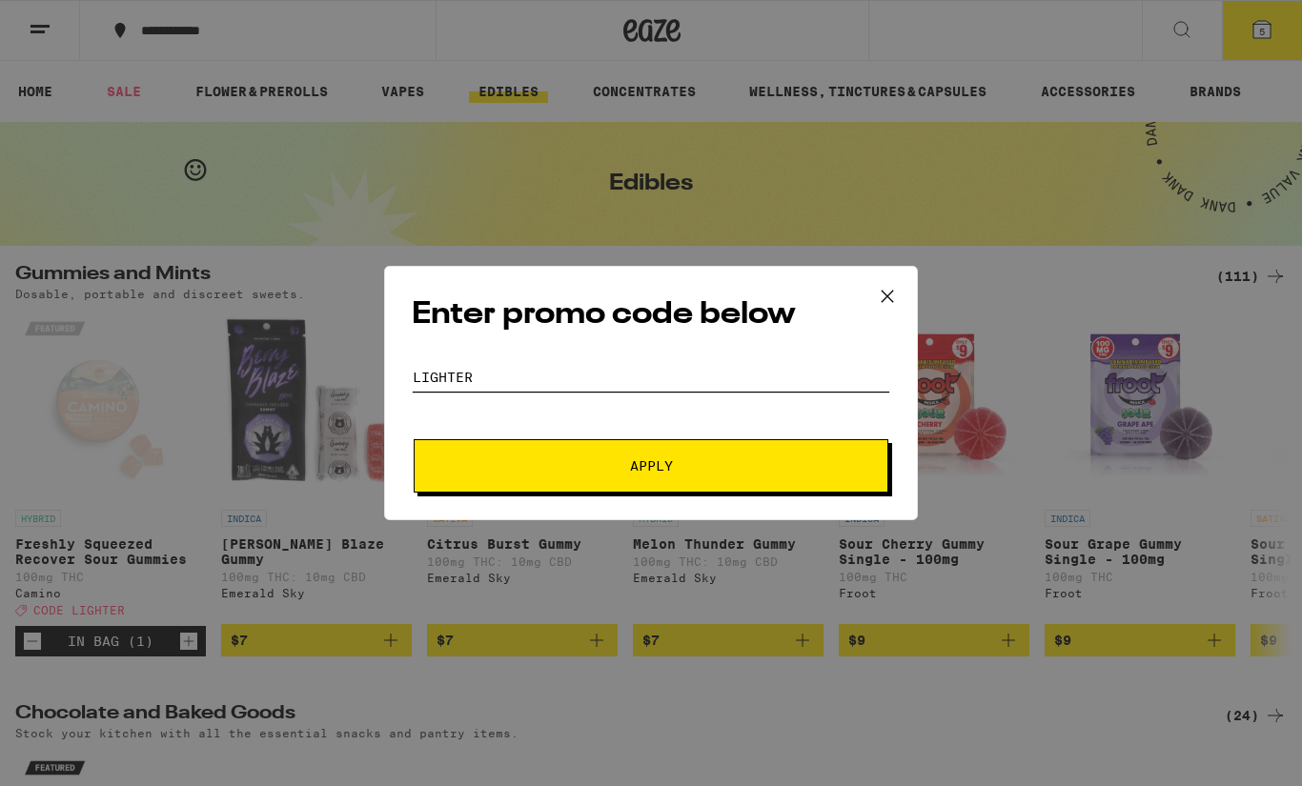
type input "LIGHTER"
click at [729, 485] on button "Apply" at bounding box center [651, 465] width 475 height 53
